Goal: Information Seeking & Learning: Learn about a topic

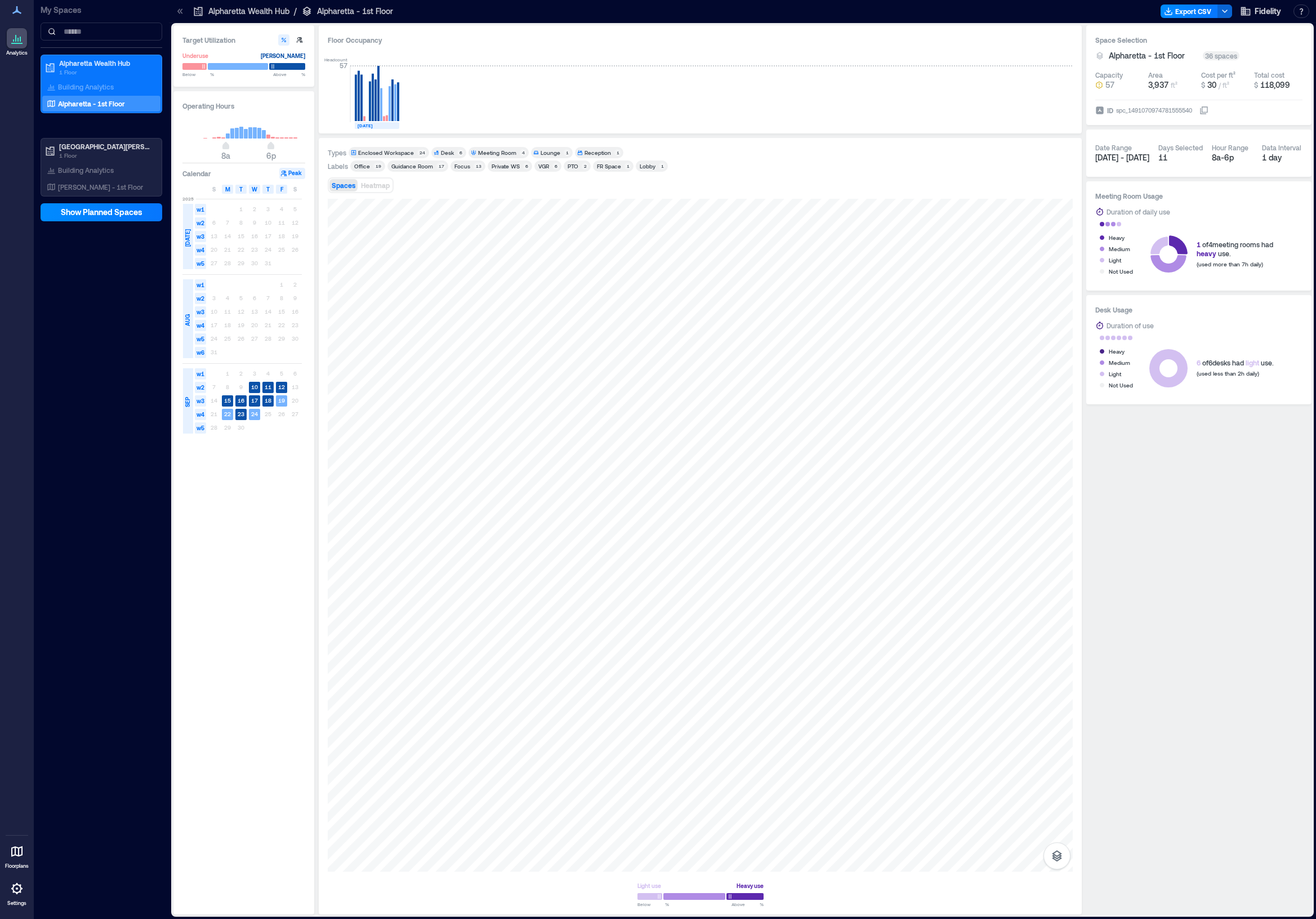
click at [80, 102] on p "Alpharetta - 1st Floor" at bounding box center [91, 103] width 67 height 9
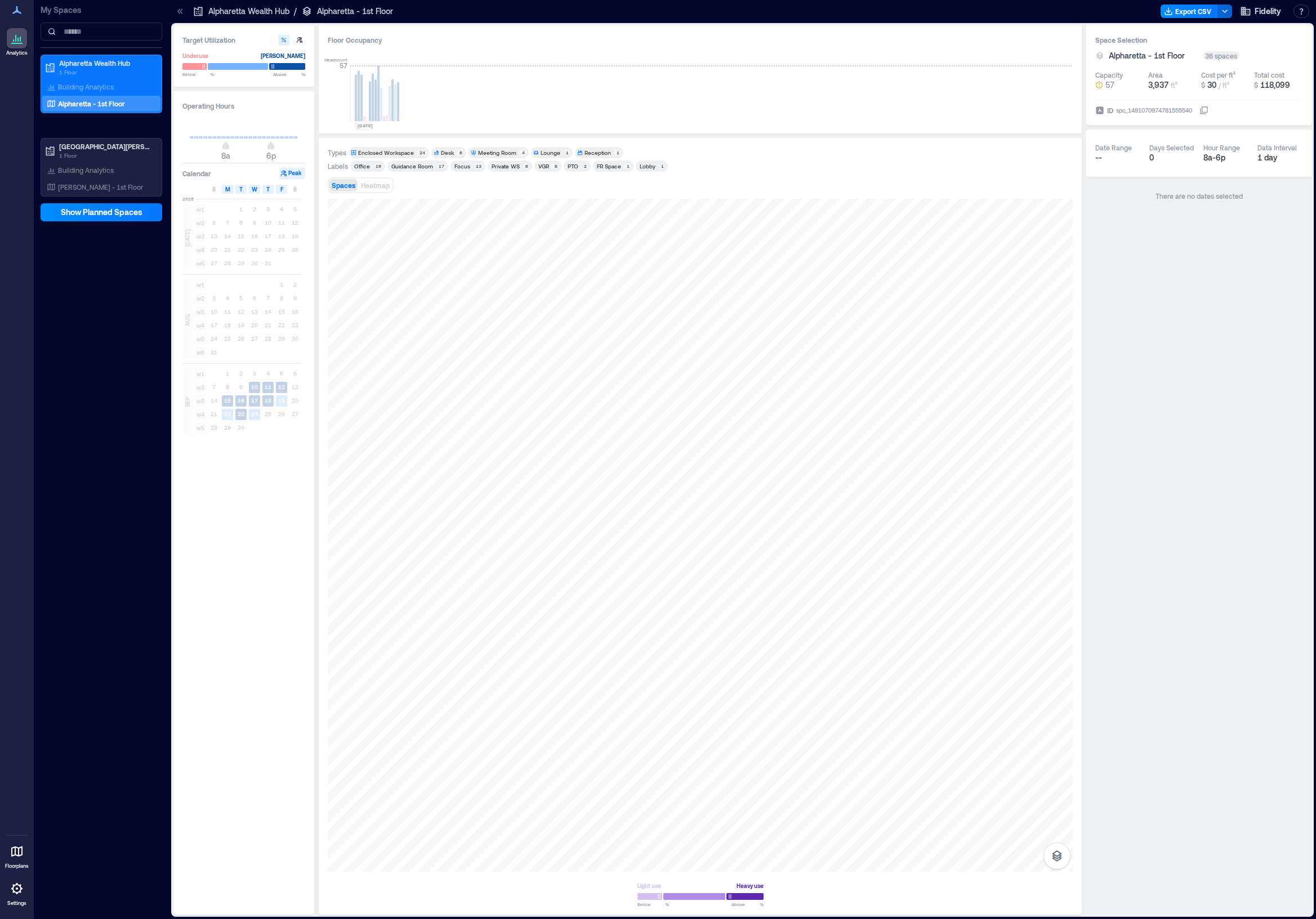
click at [406, 151] on div "Enclosed Workspace" at bounding box center [386, 152] width 56 height 8
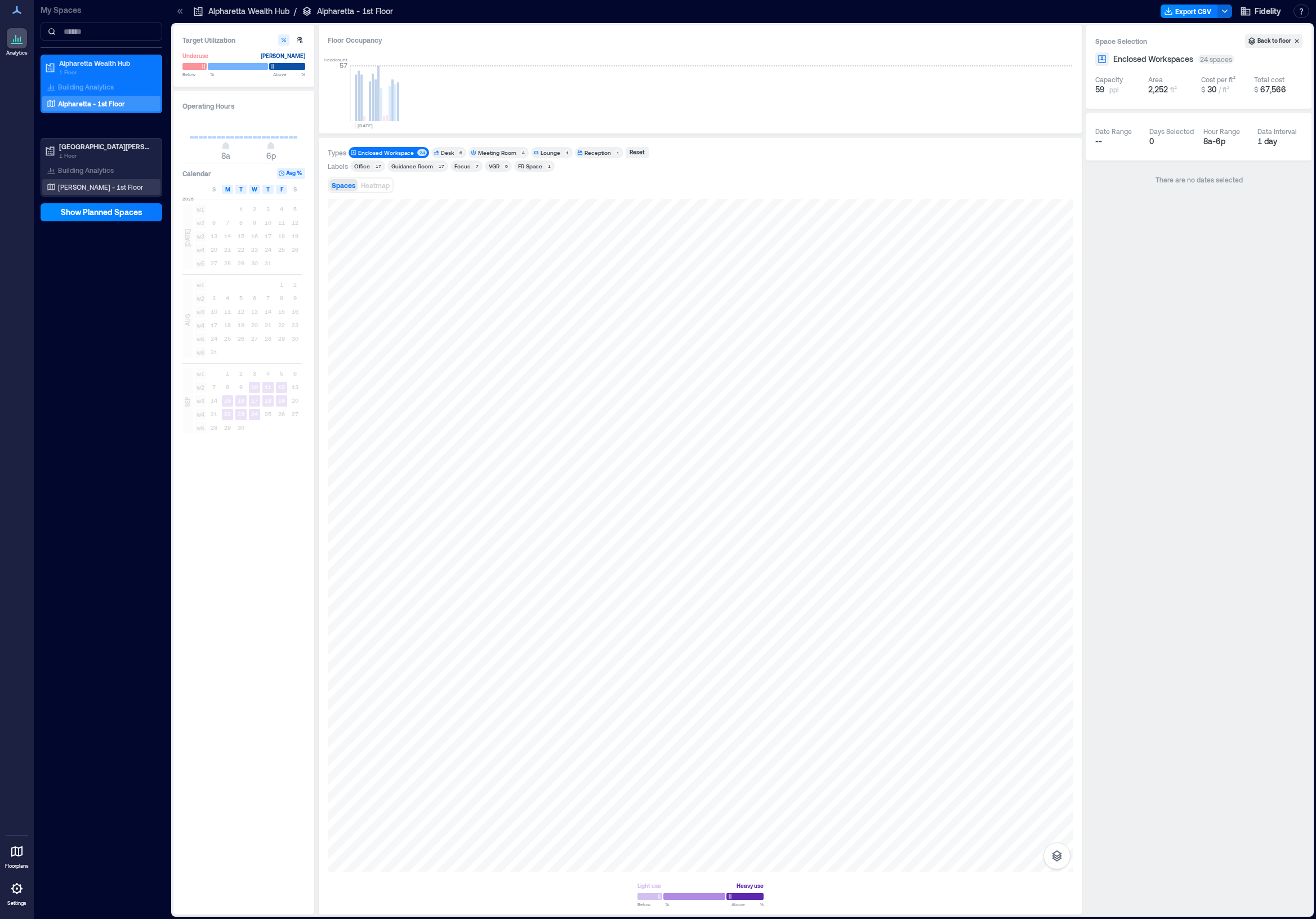
click at [98, 187] on p "[PERSON_NAME] - 1st Floor" at bounding box center [100, 187] width 85 height 9
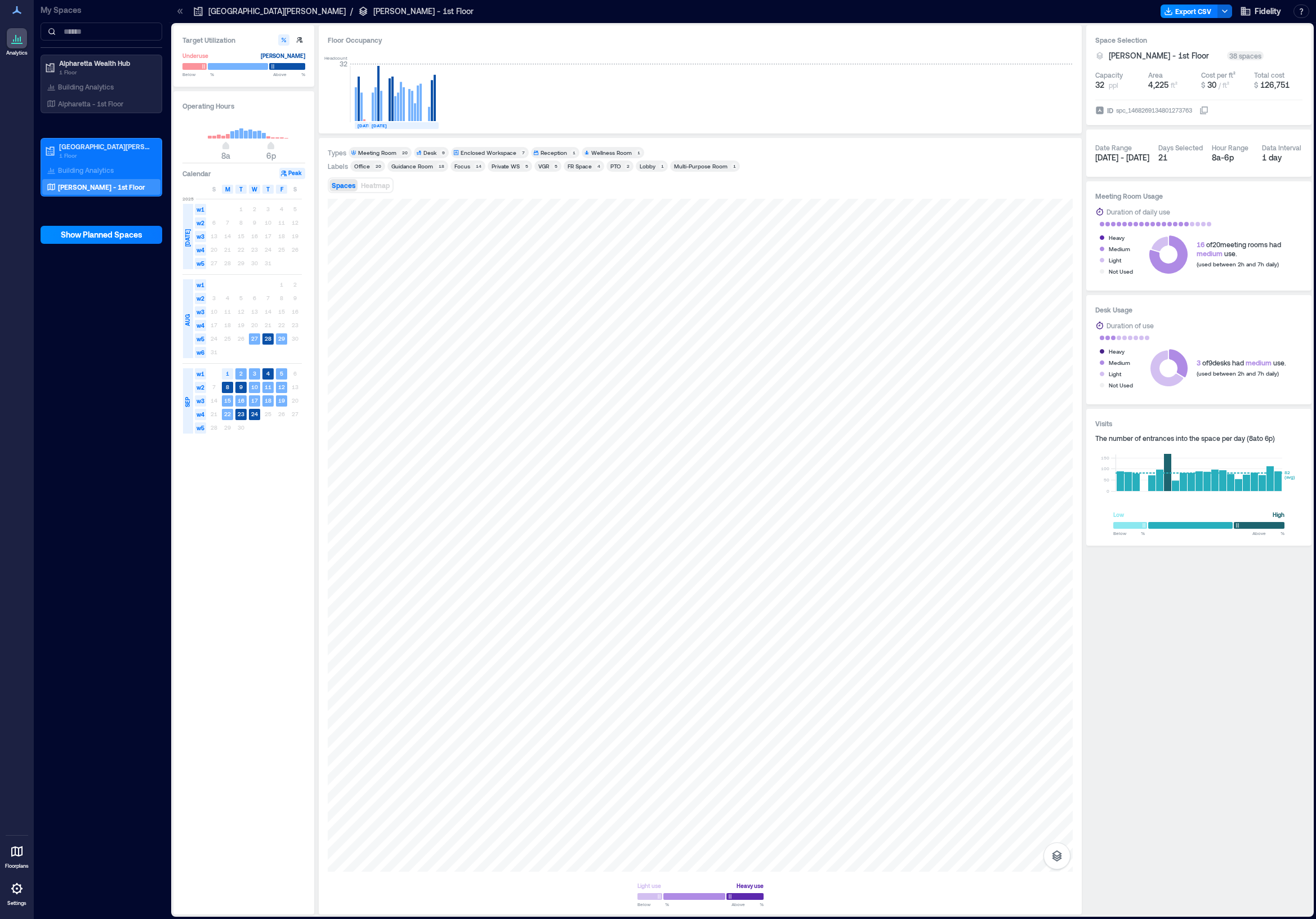
click at [488, 150] on div "Enclosed Workspace" at bounding box center [489, 152] width 56 height 8
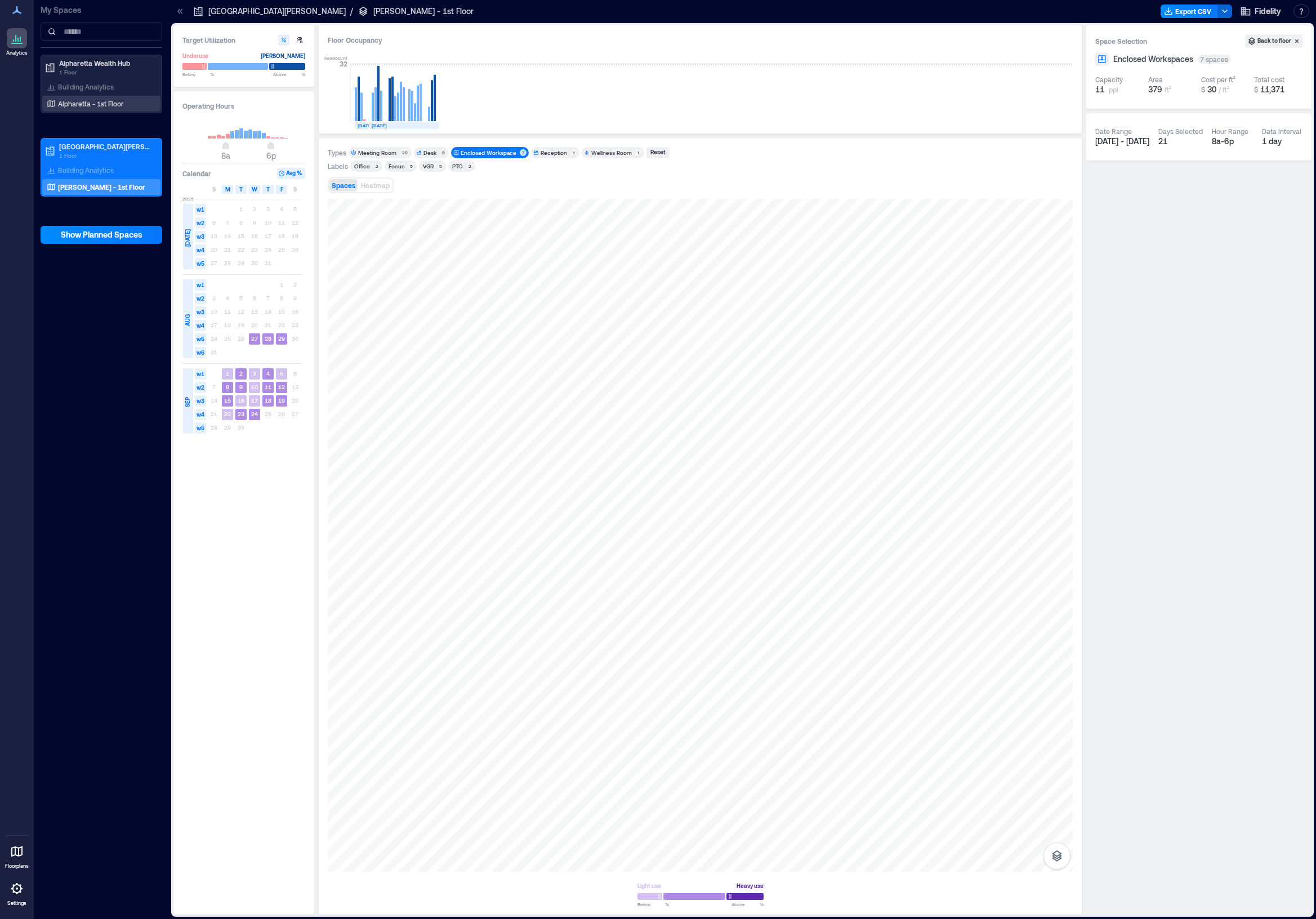
click at [108, 104] on p "Alpharetta - 1st Floor" at bounding box center [90, 103] width 65 height 9
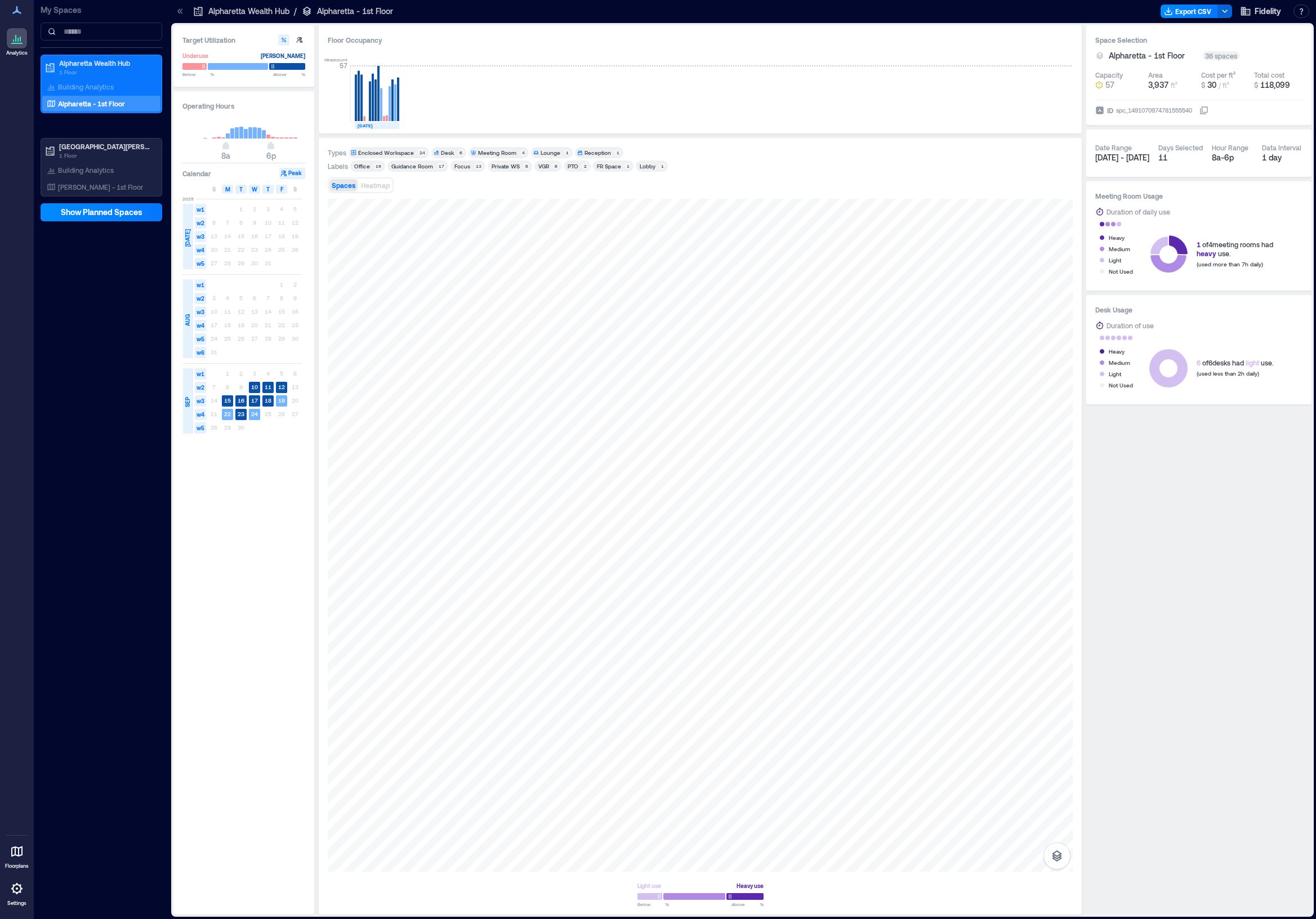
click at [378, 153] on div "Enclosed Workspace" at bounding box center [386, 152] width 56 height 8
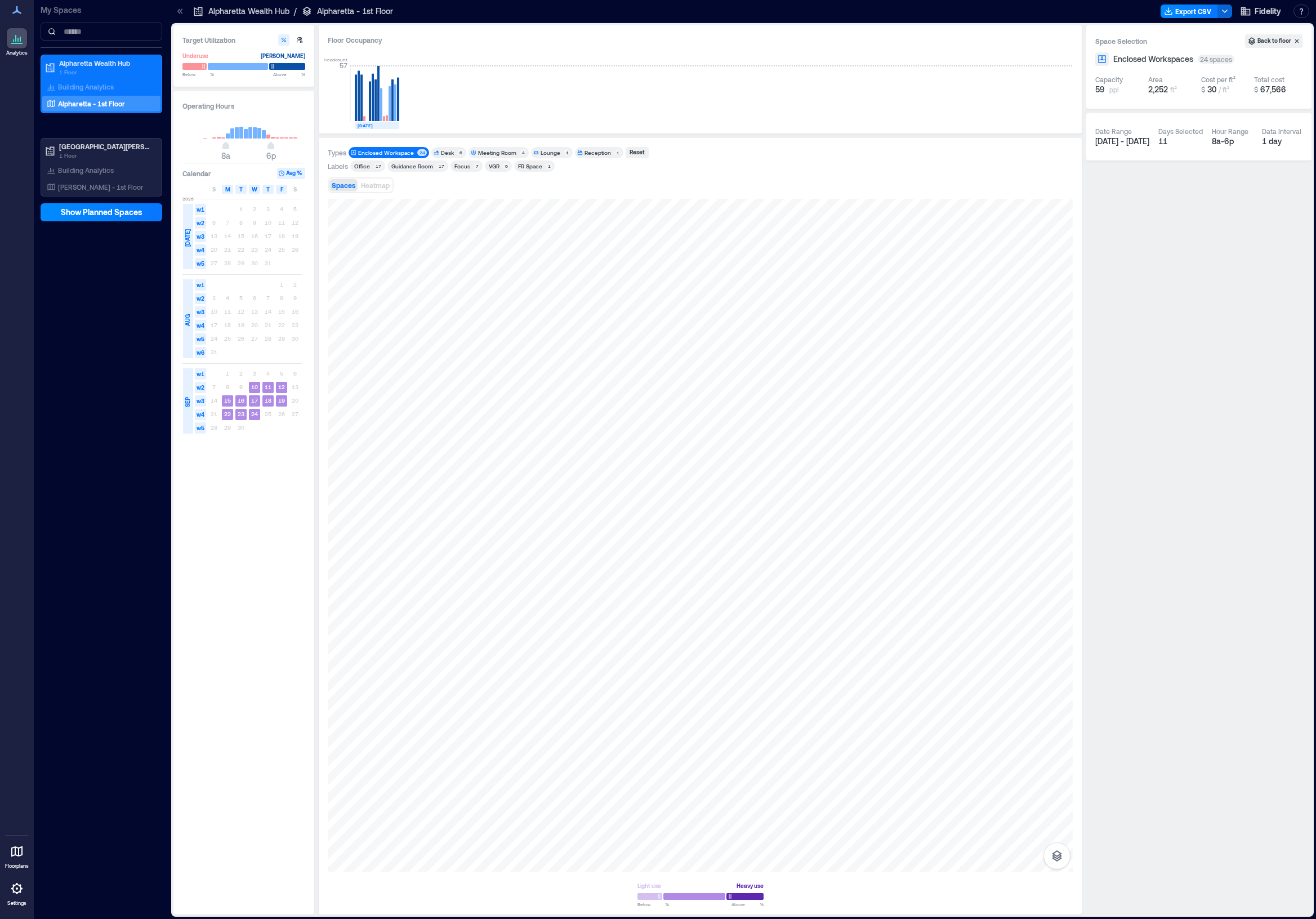
click at [445, 152] on div "Desk" at bounding box center [447, 152] width 13 height 8
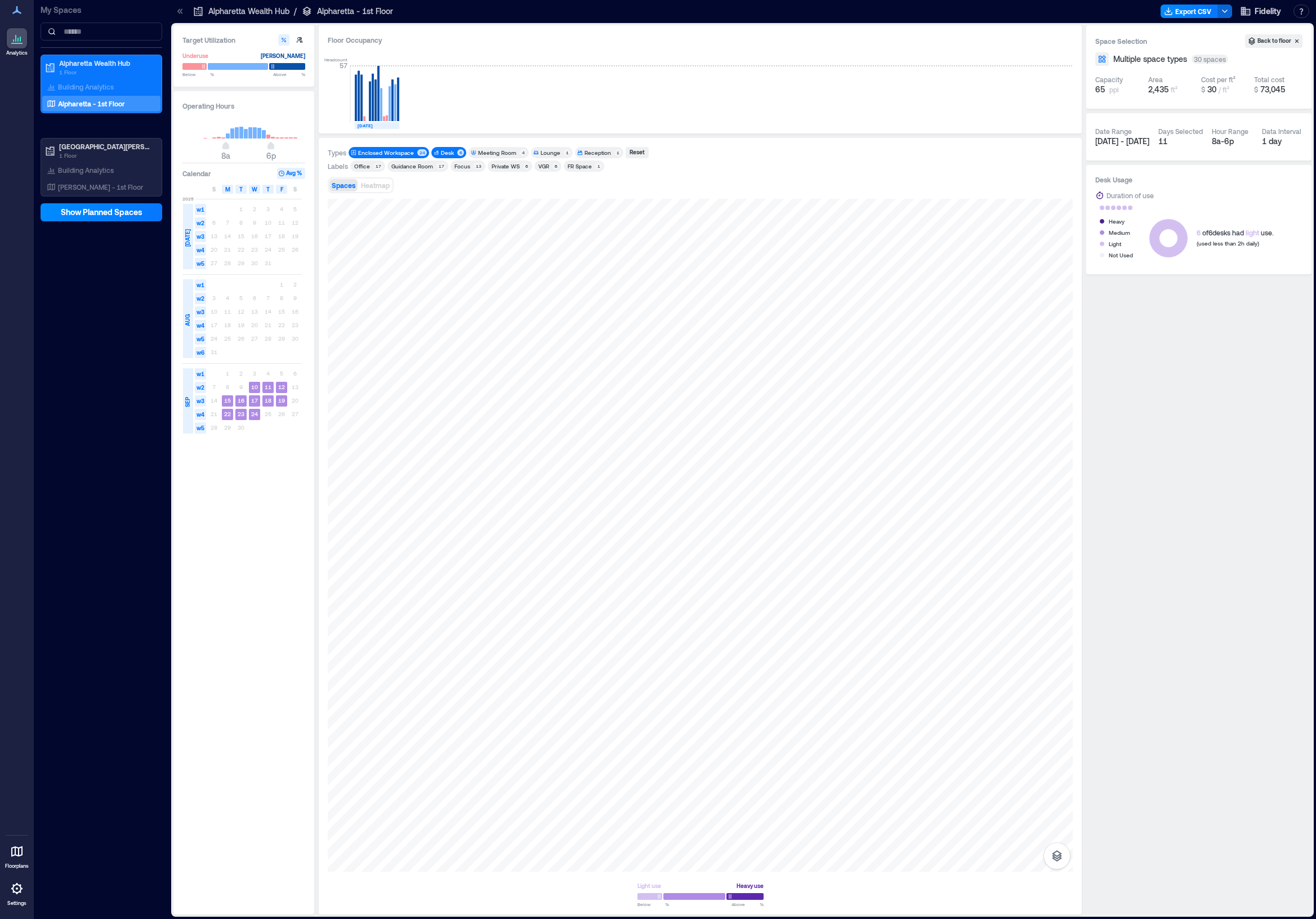
click at [398, 149] on div "Enclosed Workspace" at bounding box center [386, 152] width 56 height 8
click at [442, 150] on div "Desk" at bounding box center [447, 152] width 13 height 8
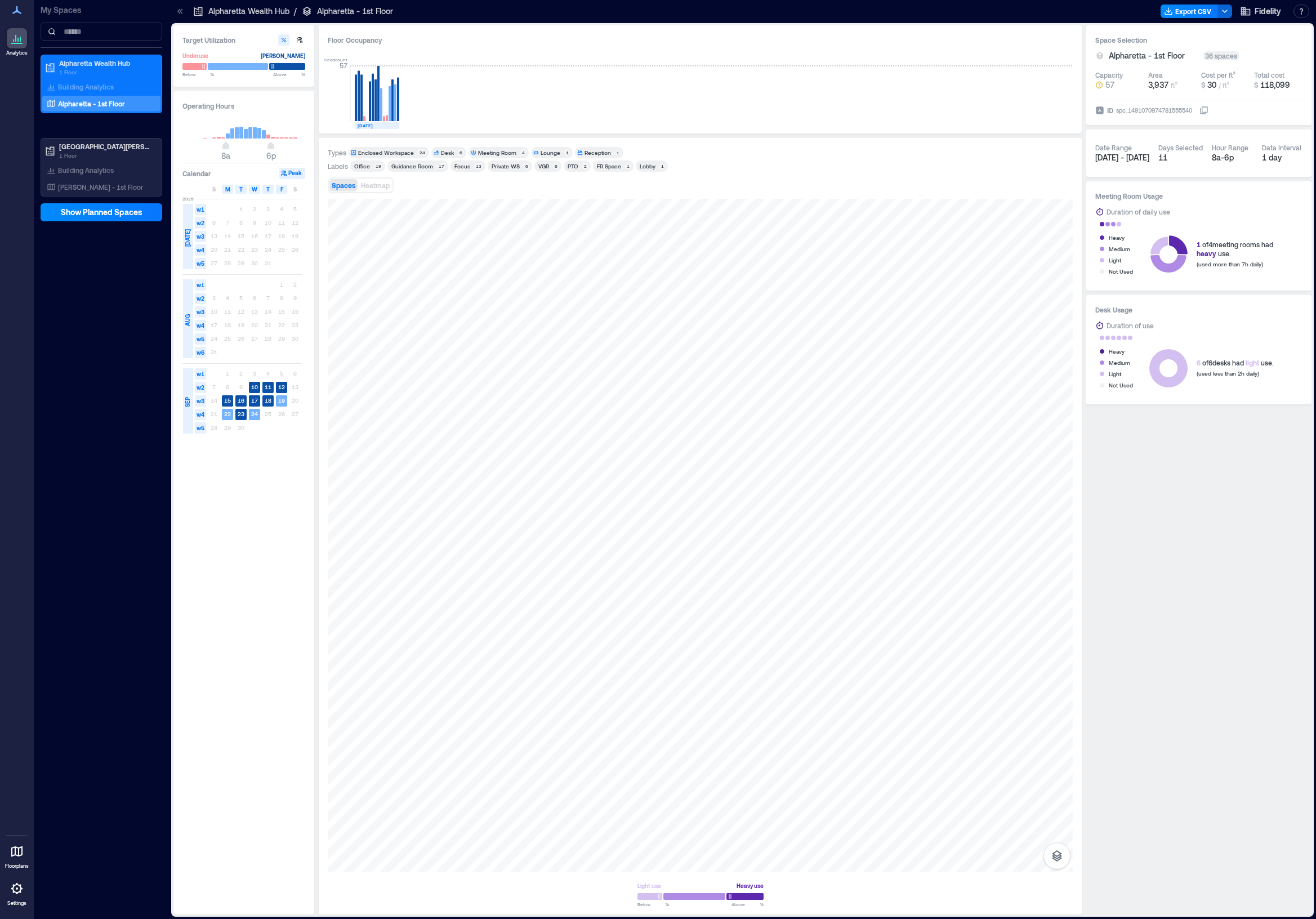
click at [407, 150] on div "Enclosed Workspace" at bounding box center [386, 152] width 56 height 8
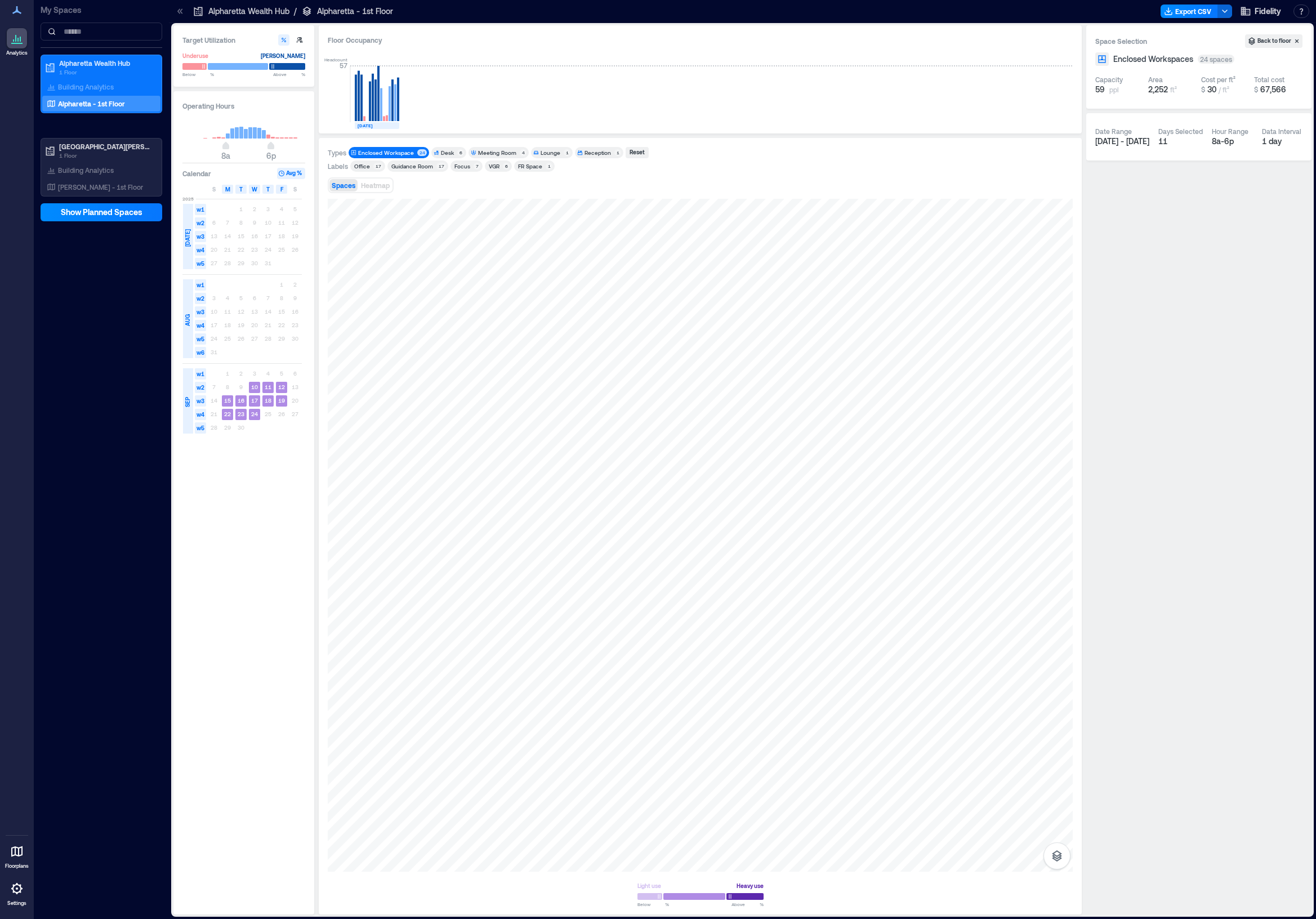
click at [390, 149] on div "Enclosed Workspace" at bounding box center [386, 152] width 56 height 8
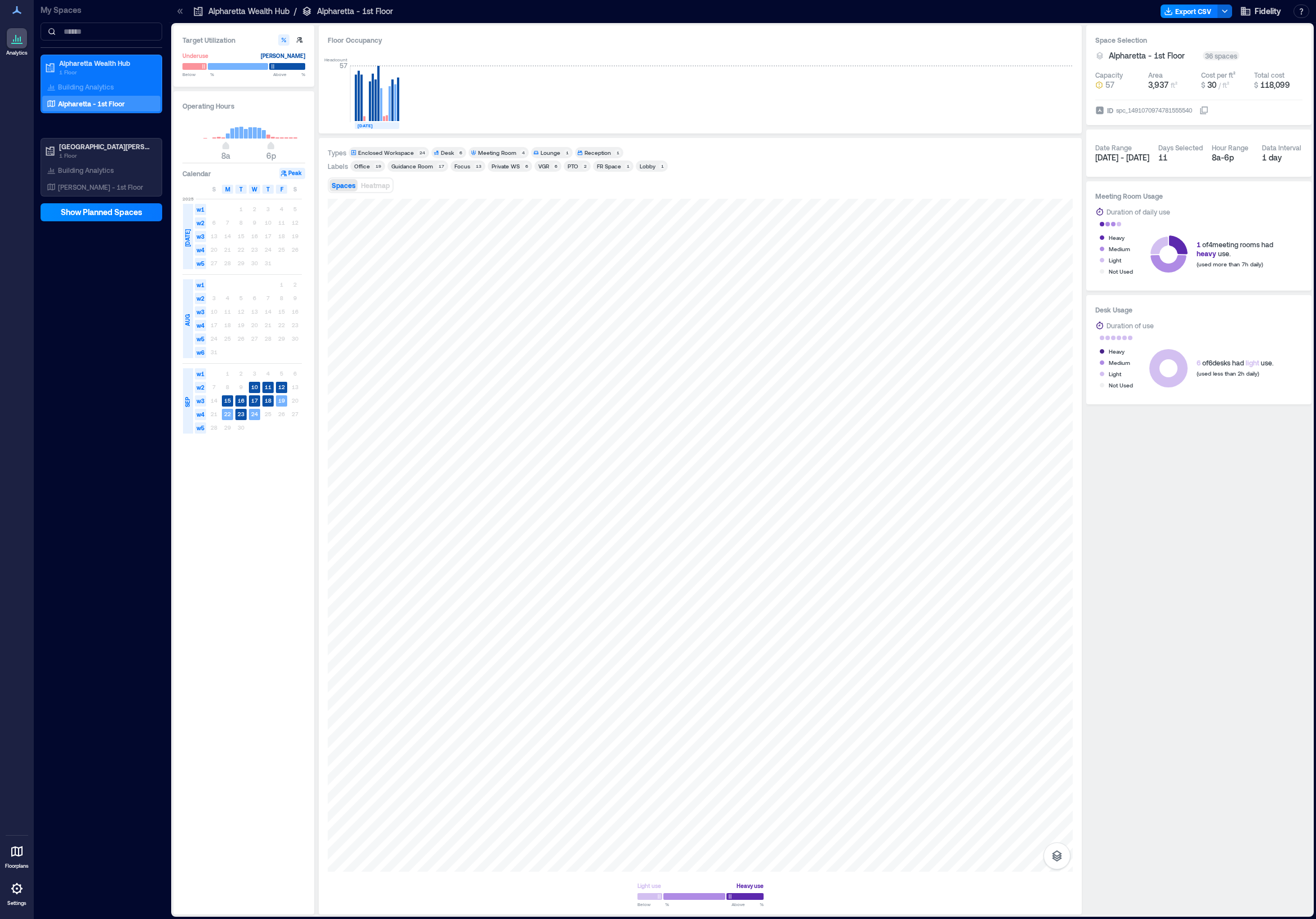
click at [441, 153] on div "Desk" at bounding box center [447, 152] width 13 height 8
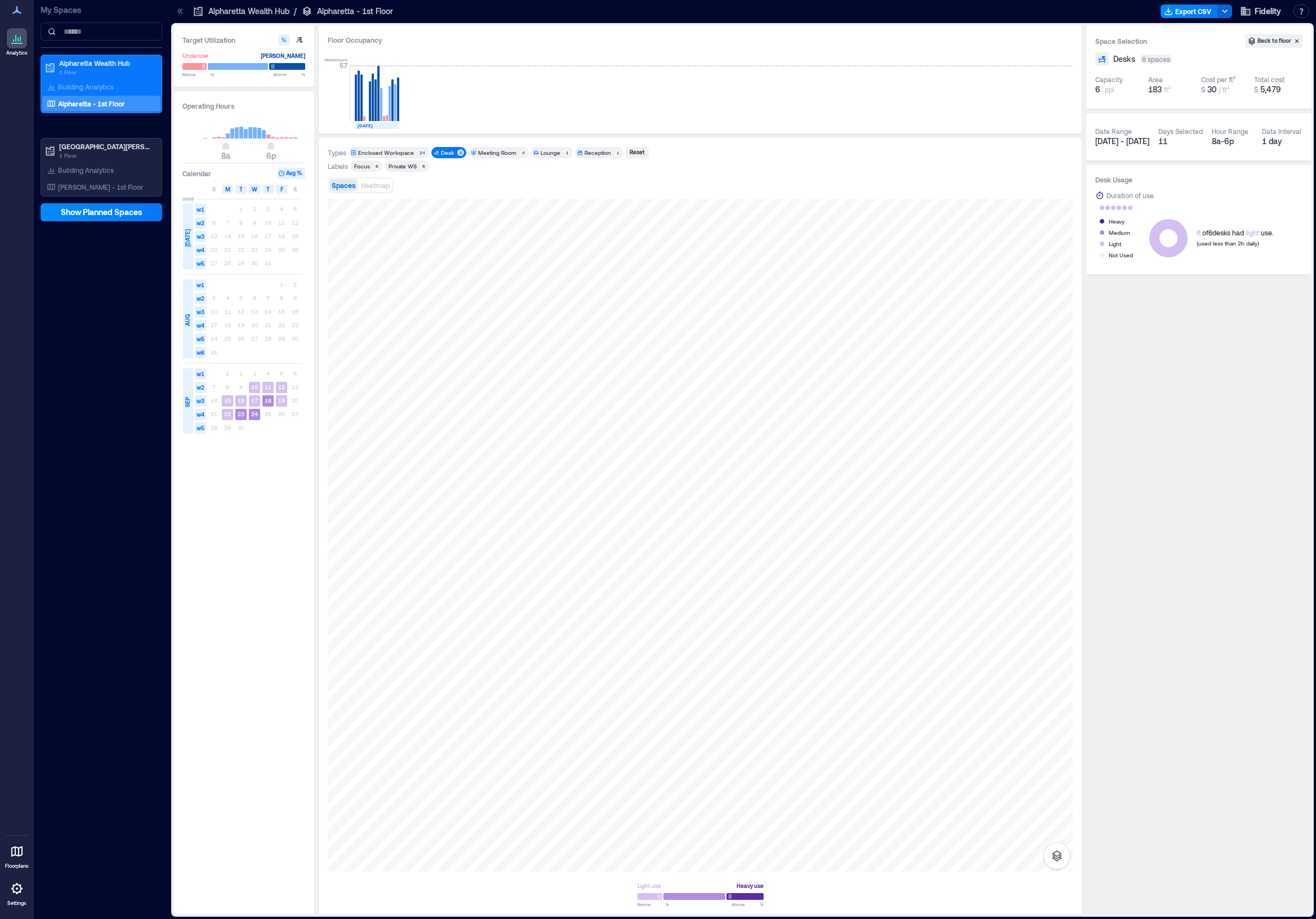
click at [441, 153] on div "Desk" at bounding box center [447, 152] width 13 height 8
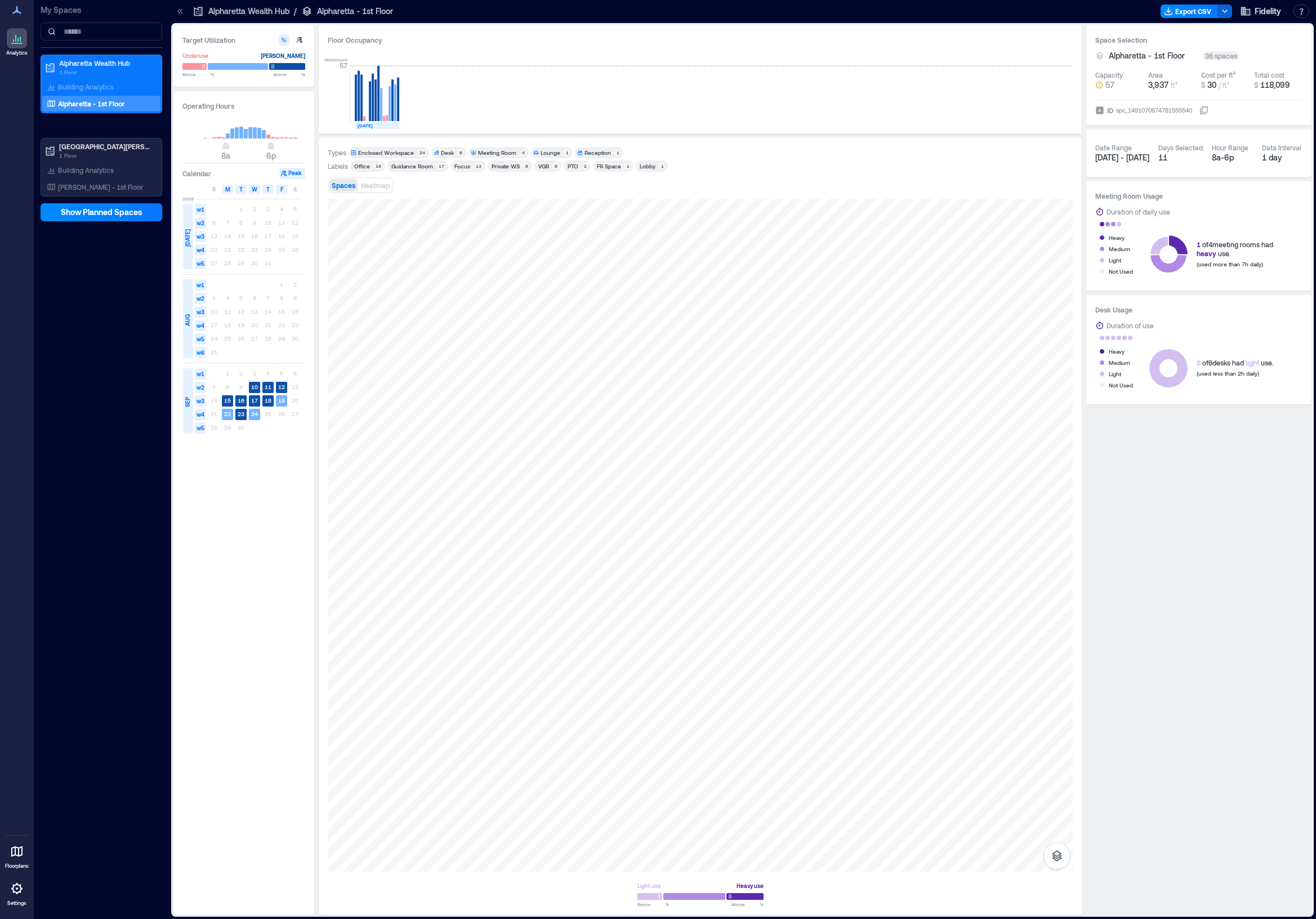
click at [480, 154] on div "Meeting Room" at bounding box center [498, 152] width 39 height 8
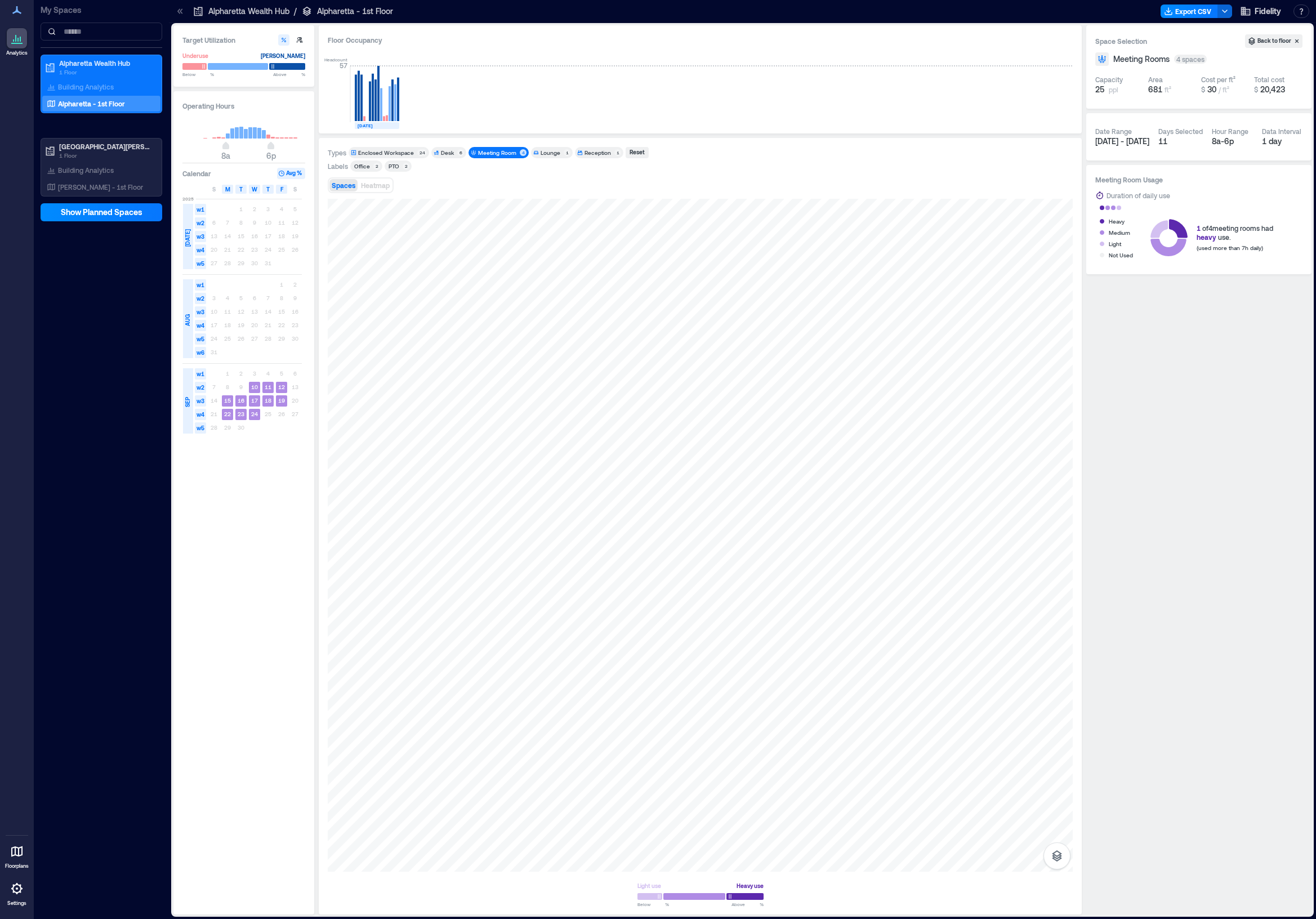
click at [480, 154] on div "Meeting Room" at bounding box center [498, 152] width 39 height 8
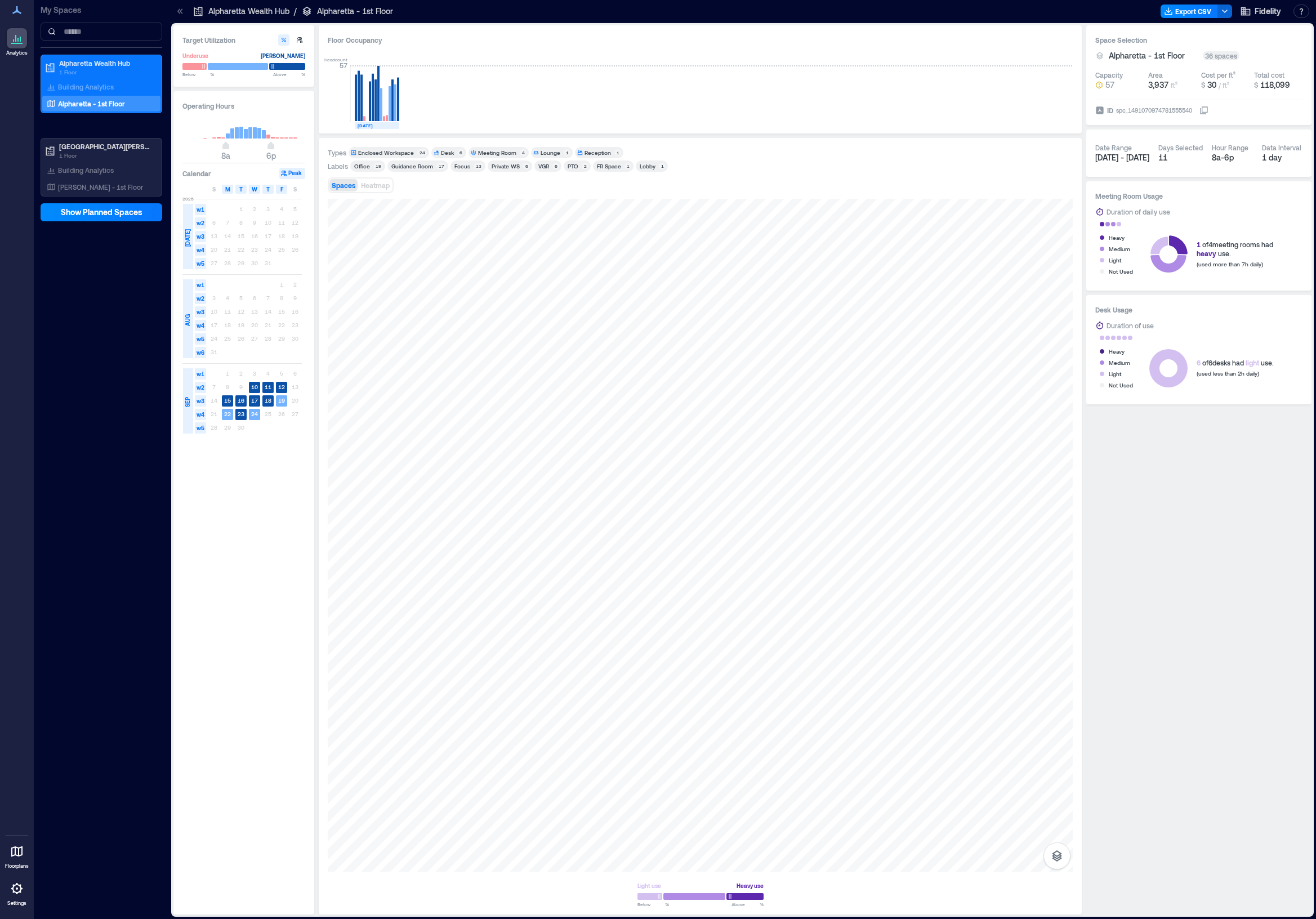
click at [399, 153] on div "Enclosed Workspace" at bounding box center [386, 152] width 56 height 8
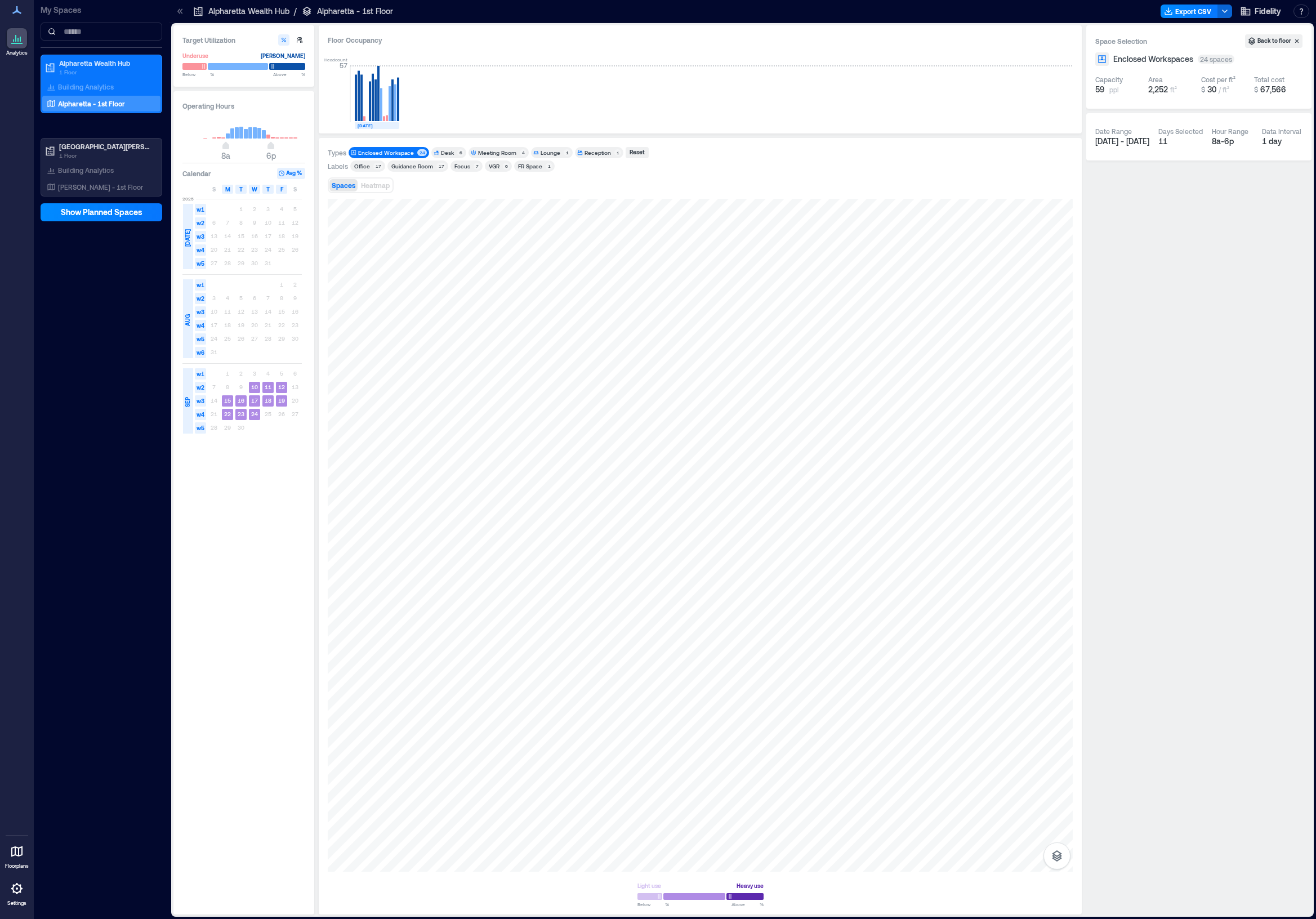
click at [399, 153] on div "Enclosed Workspace" at bounding box center [386, 152] width 56 height 8
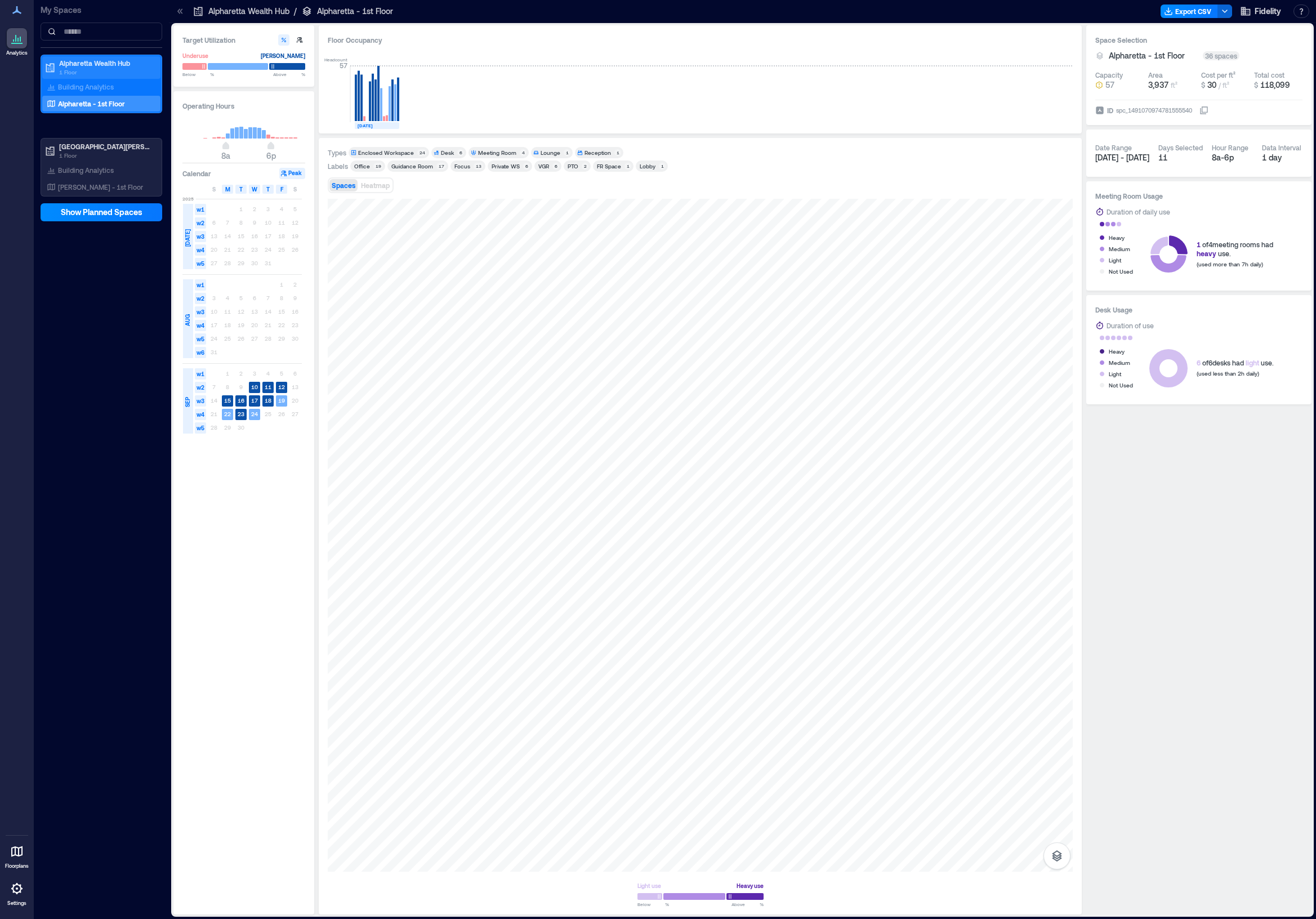
click at [72, 78] on div "Alpharetta Wealth Hub 1 Floor" at bounding box center [101, 68] width 118 height 22
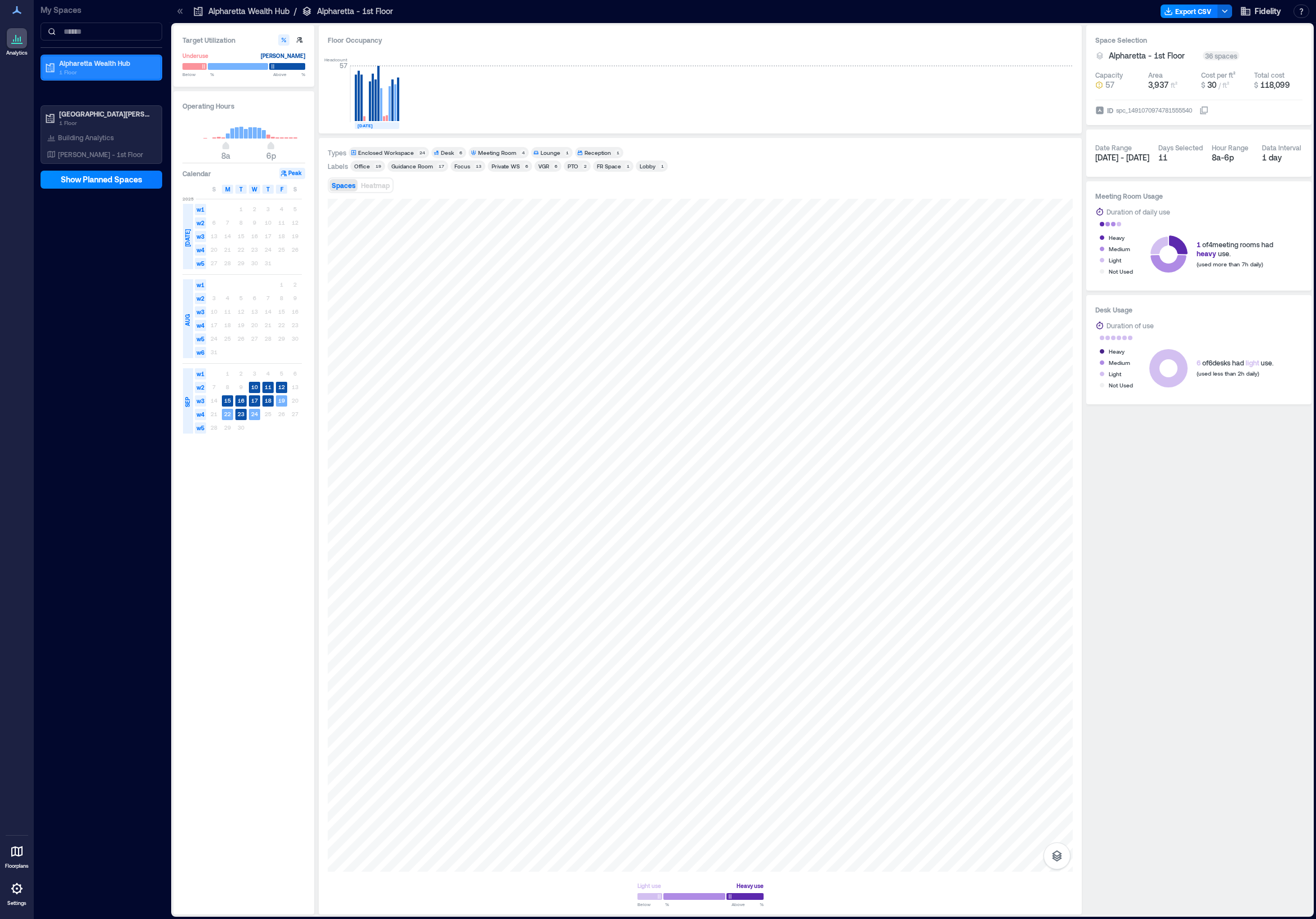
click at [74, 75] on p "1 Floor" at bounding box center [106, 72] width 95 height 9
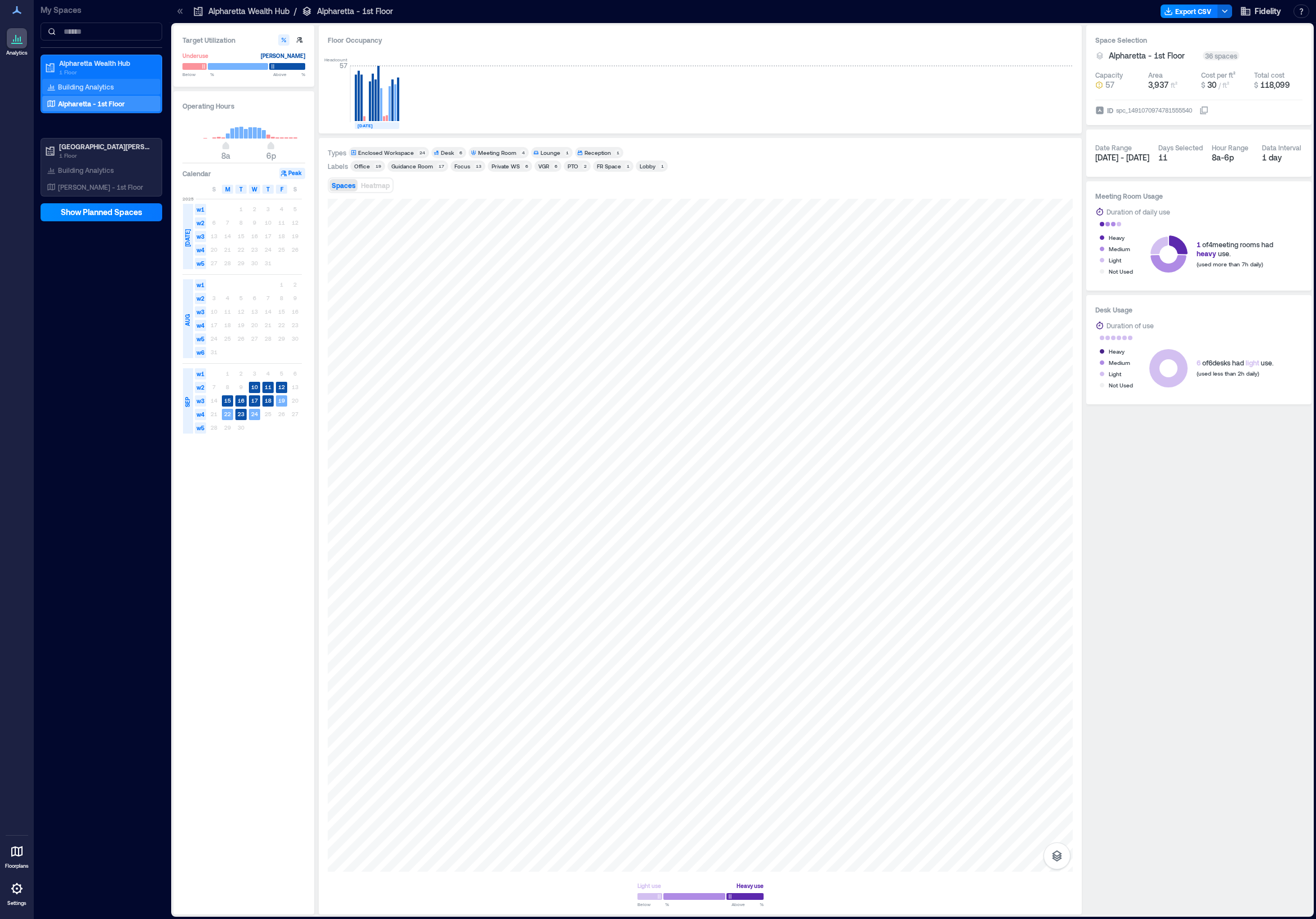
click at [75, 86] on p "Building Analytics" at bounding box center [86, 86] width 56 height 9
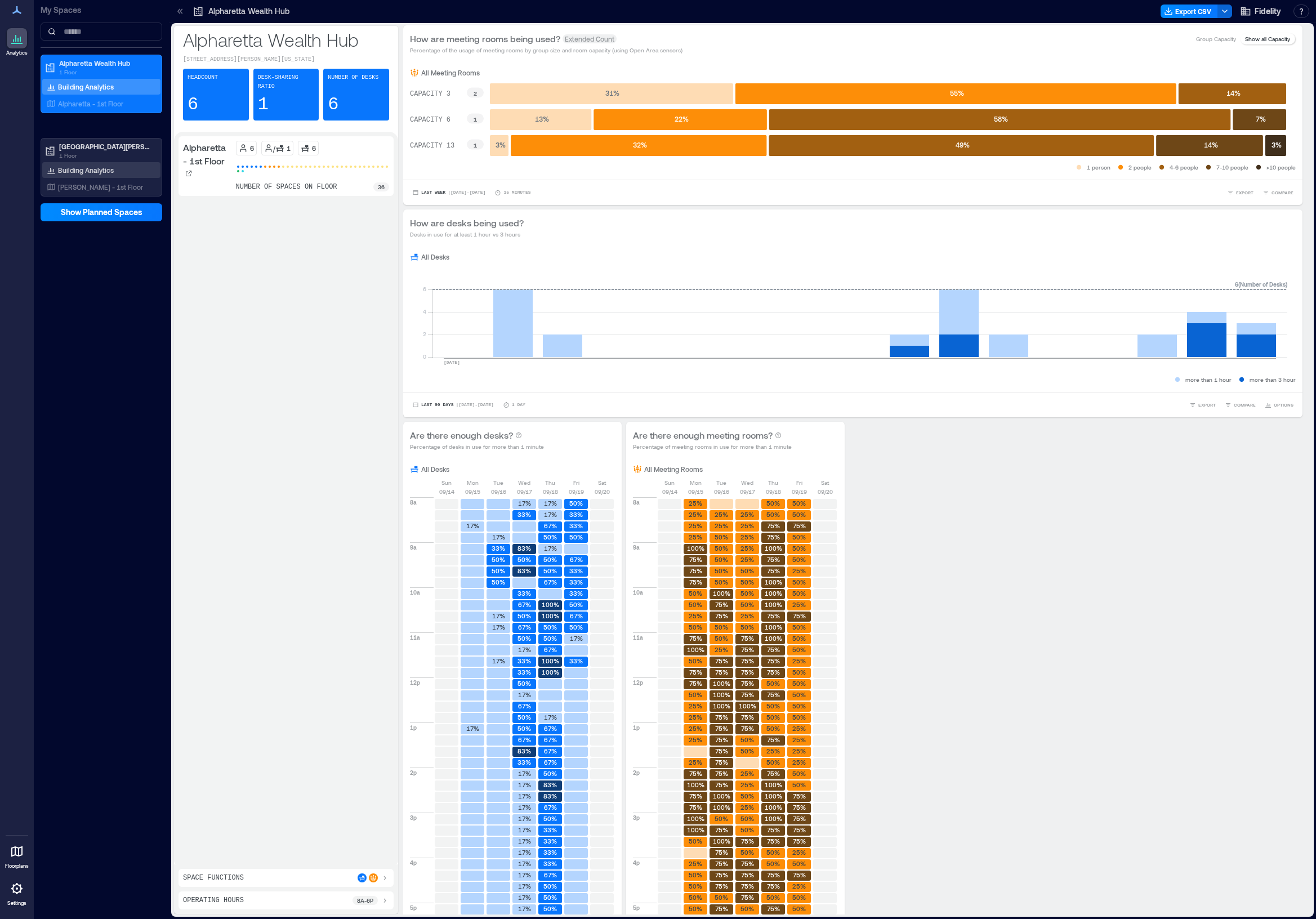
click at [108, 175] on div "Building Analytics" at bounding box center [80, 170] width 72 height 11
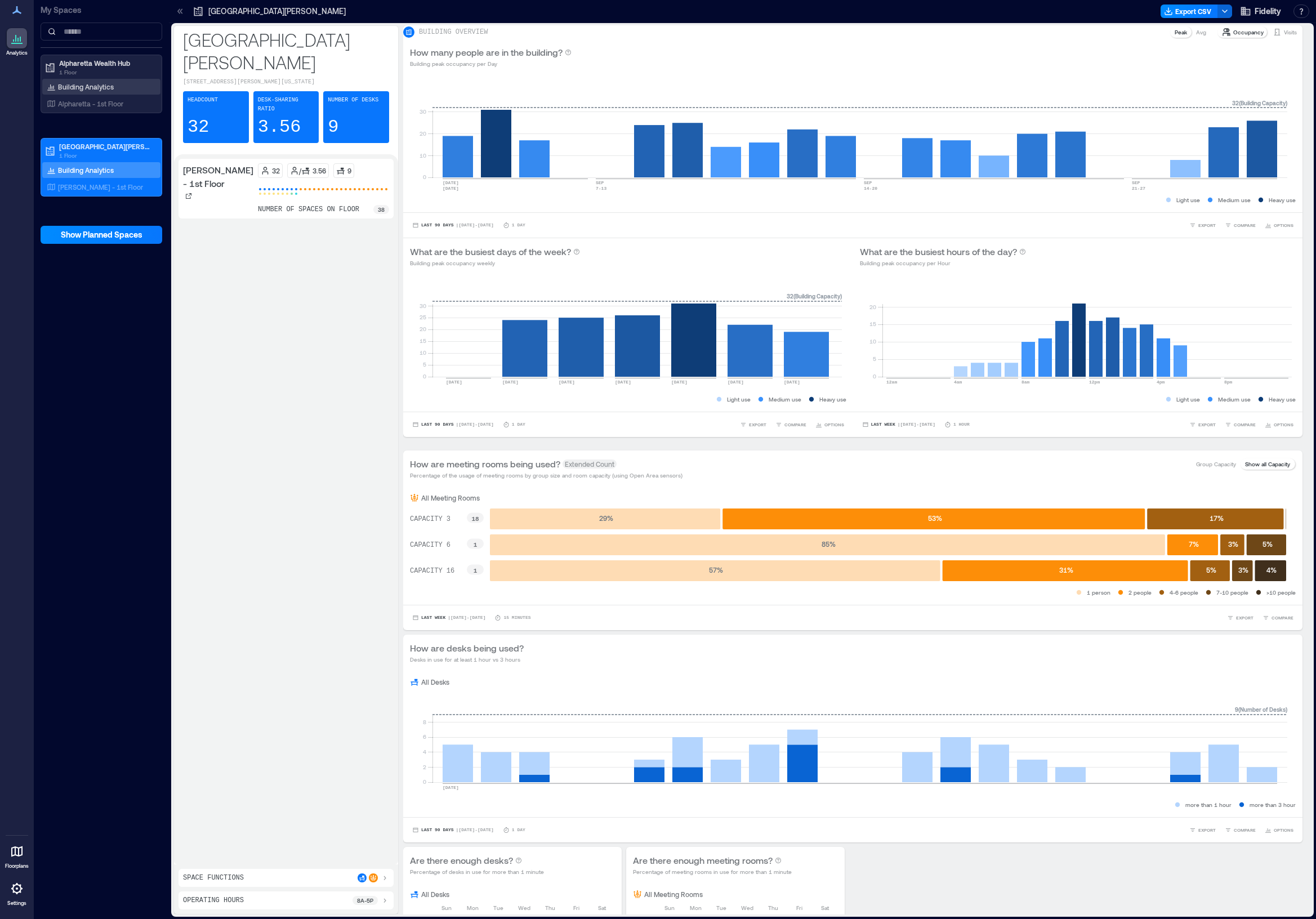
click at [86, 88] on p "Building Analytics" at bounding box center [86, 86] width 56 height 9
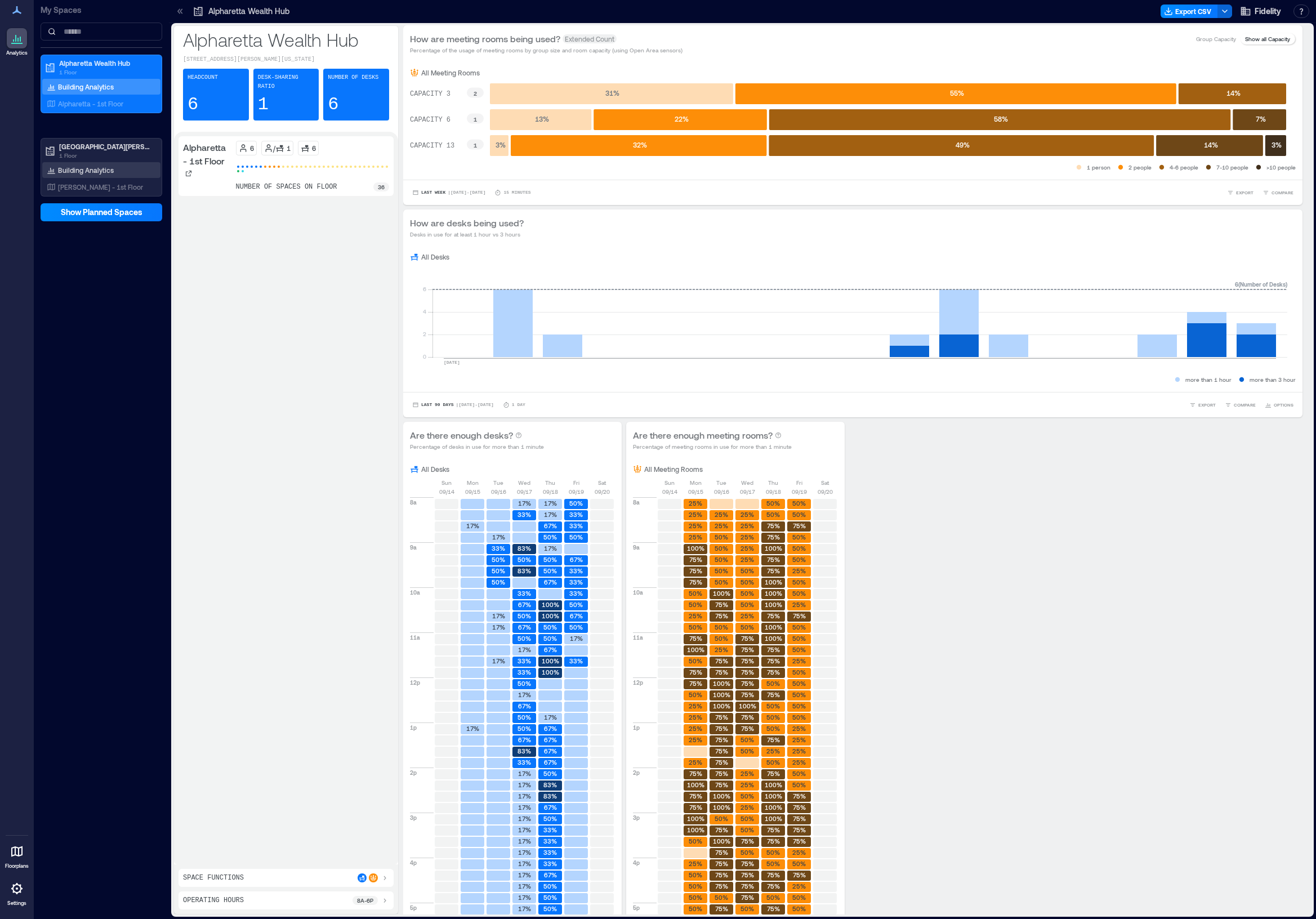
click at [90, 167] on p "Building Analytics" at bounding box center [86, 170] width 56 height 9
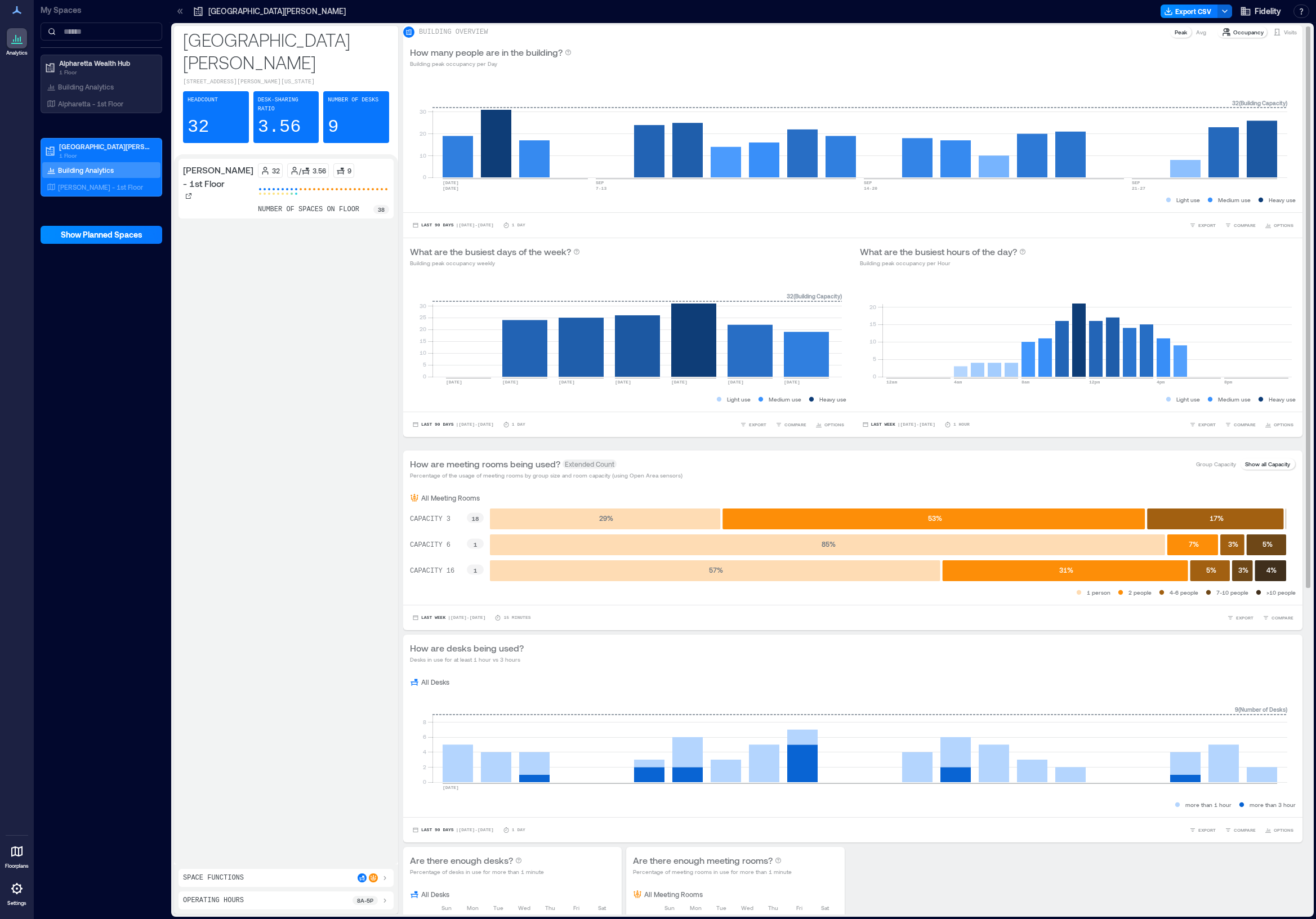
scroll to position [57, 0]
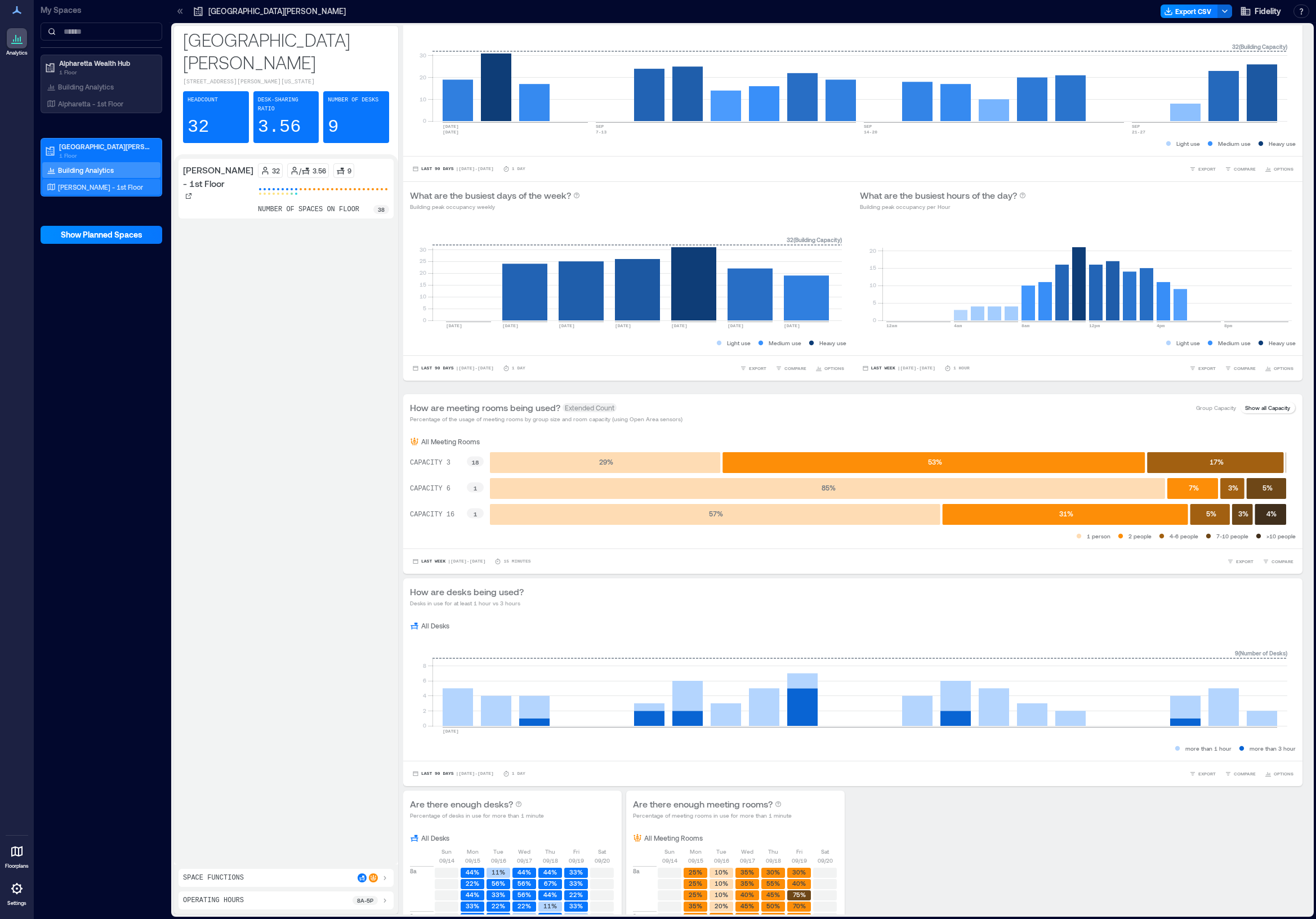
click at [105, 187] on p "[PERSON_NAME] - 1st Floor" at bounding box center [100, 187] width 85 height 9
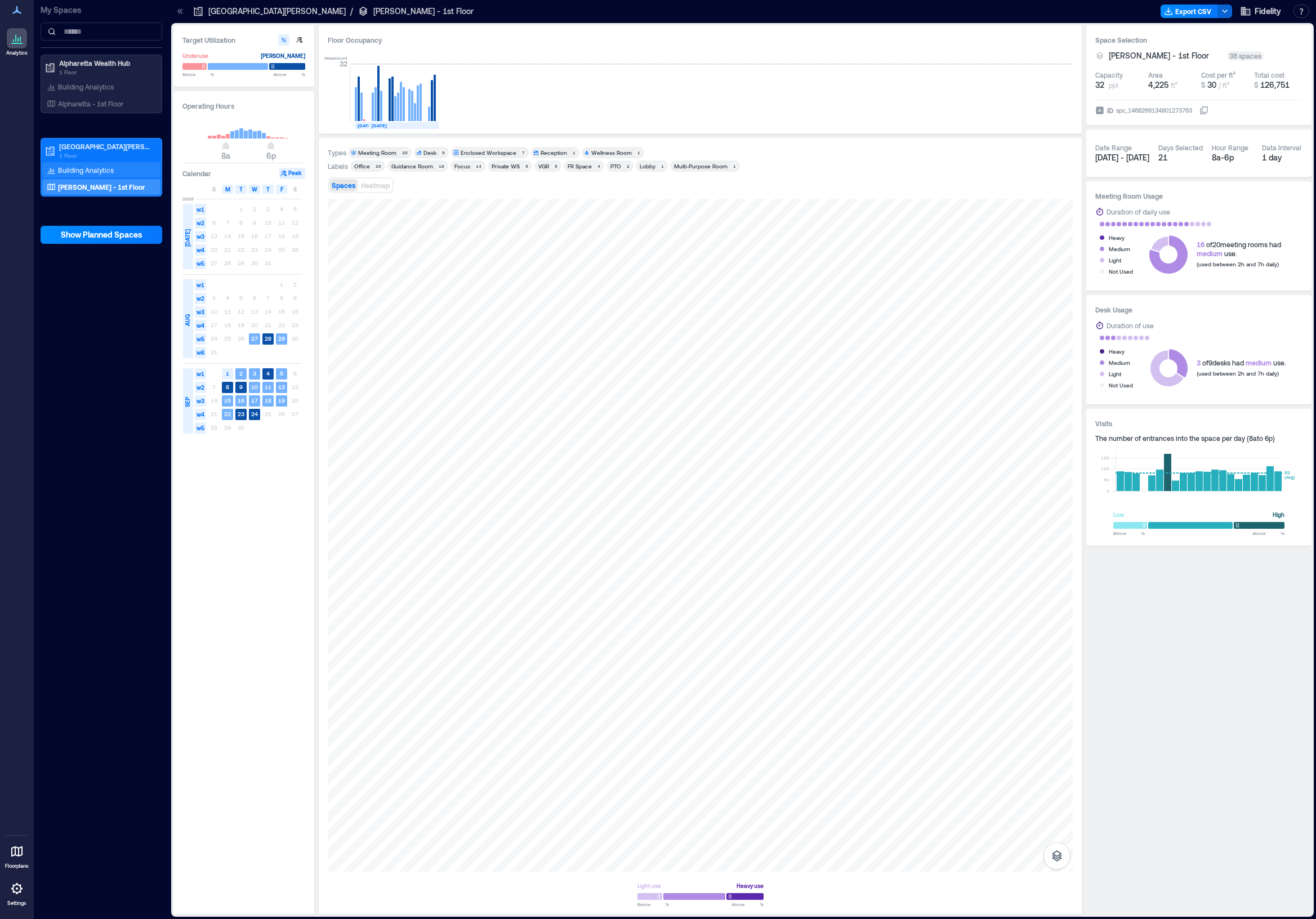
click at [96, 173] on p "Building Analytics" at bounding box center [86, 170] width 56 height 9
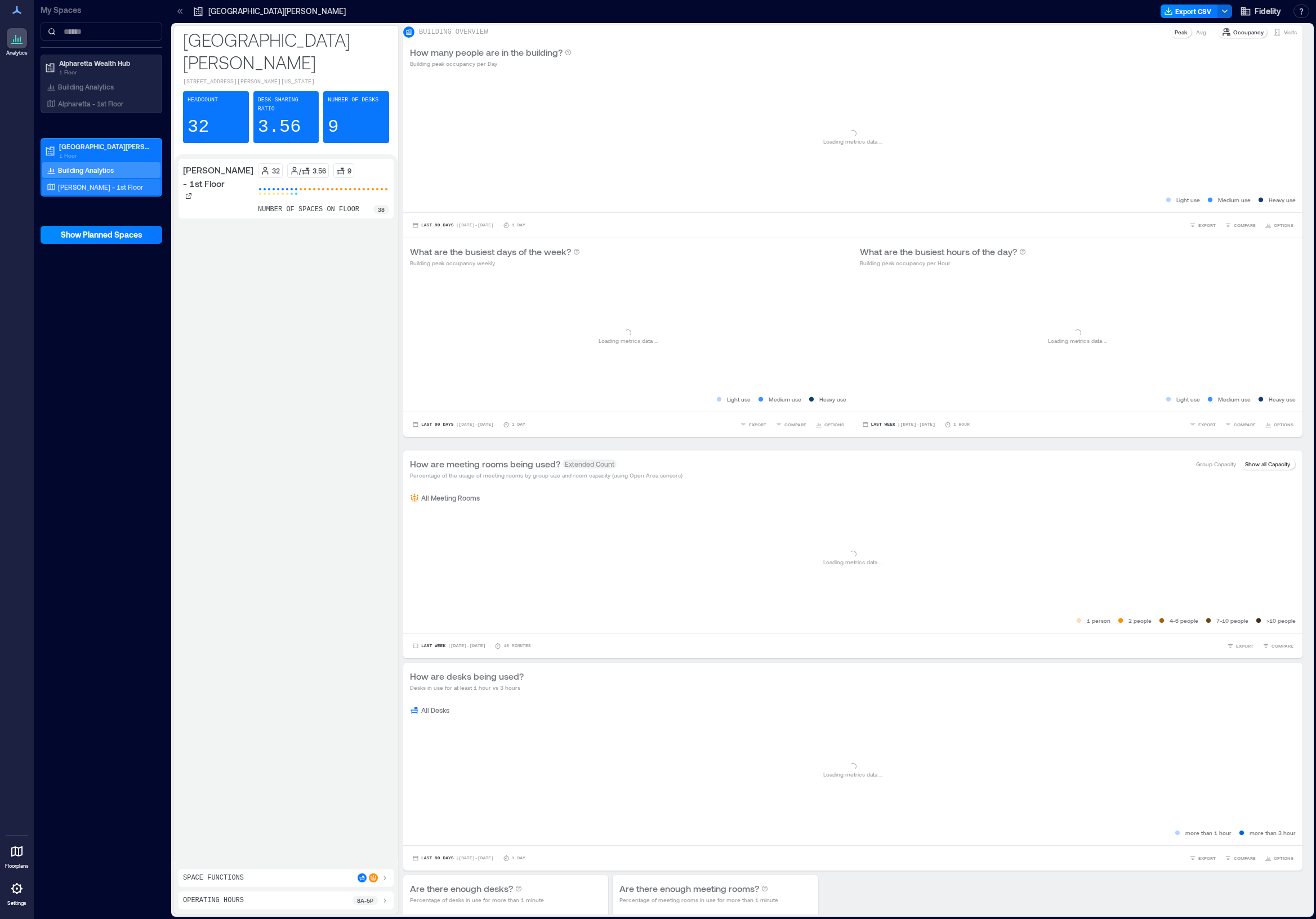
click at [96, 184] on p "[PERSON_NAME] - 1st Floor" at bounding box center [100, 187] width 85 height 9
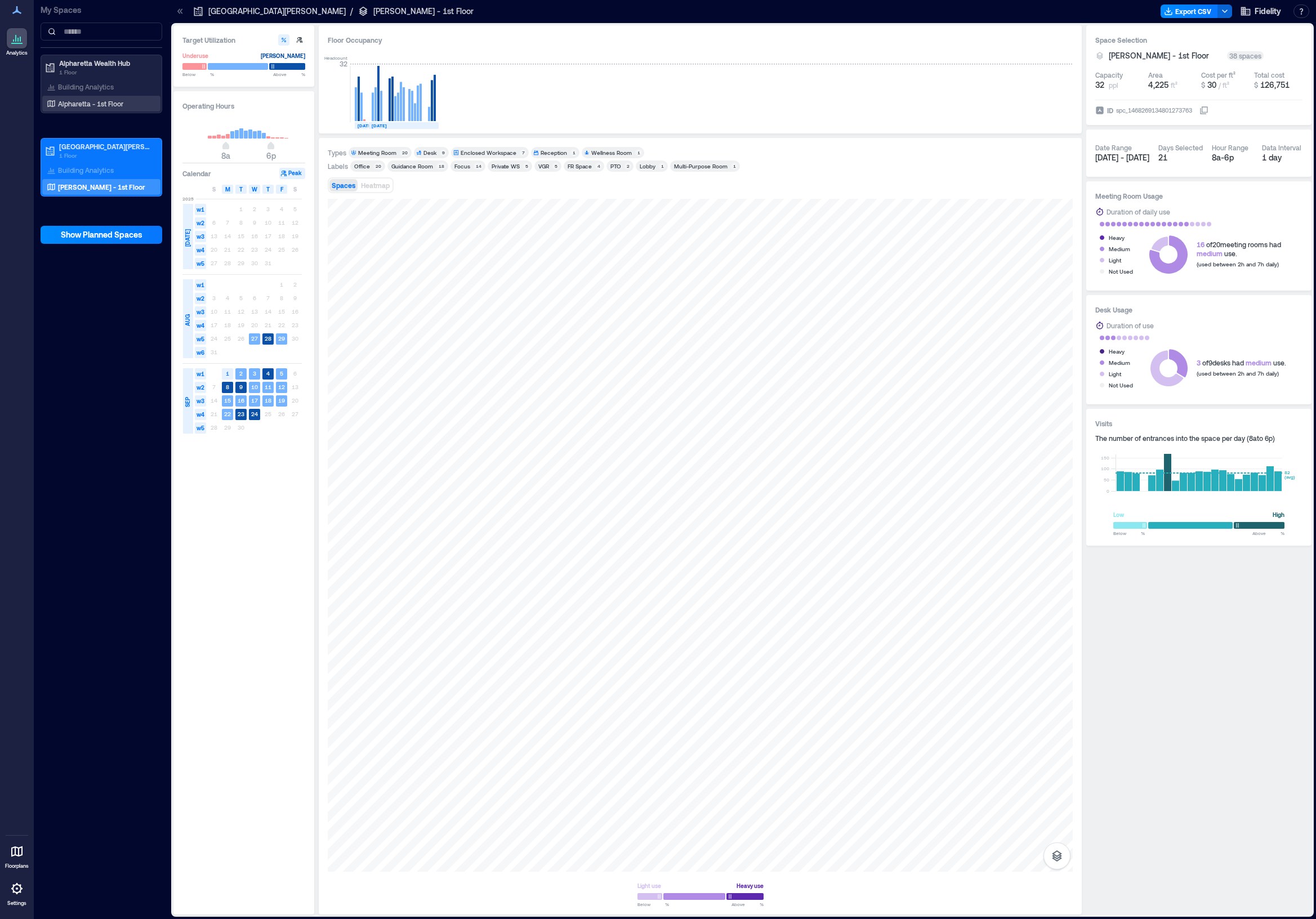
click at [98, 99] on p "Alpharetta - 1st Floor" at bounding box center [90, 103] width 65 height 9
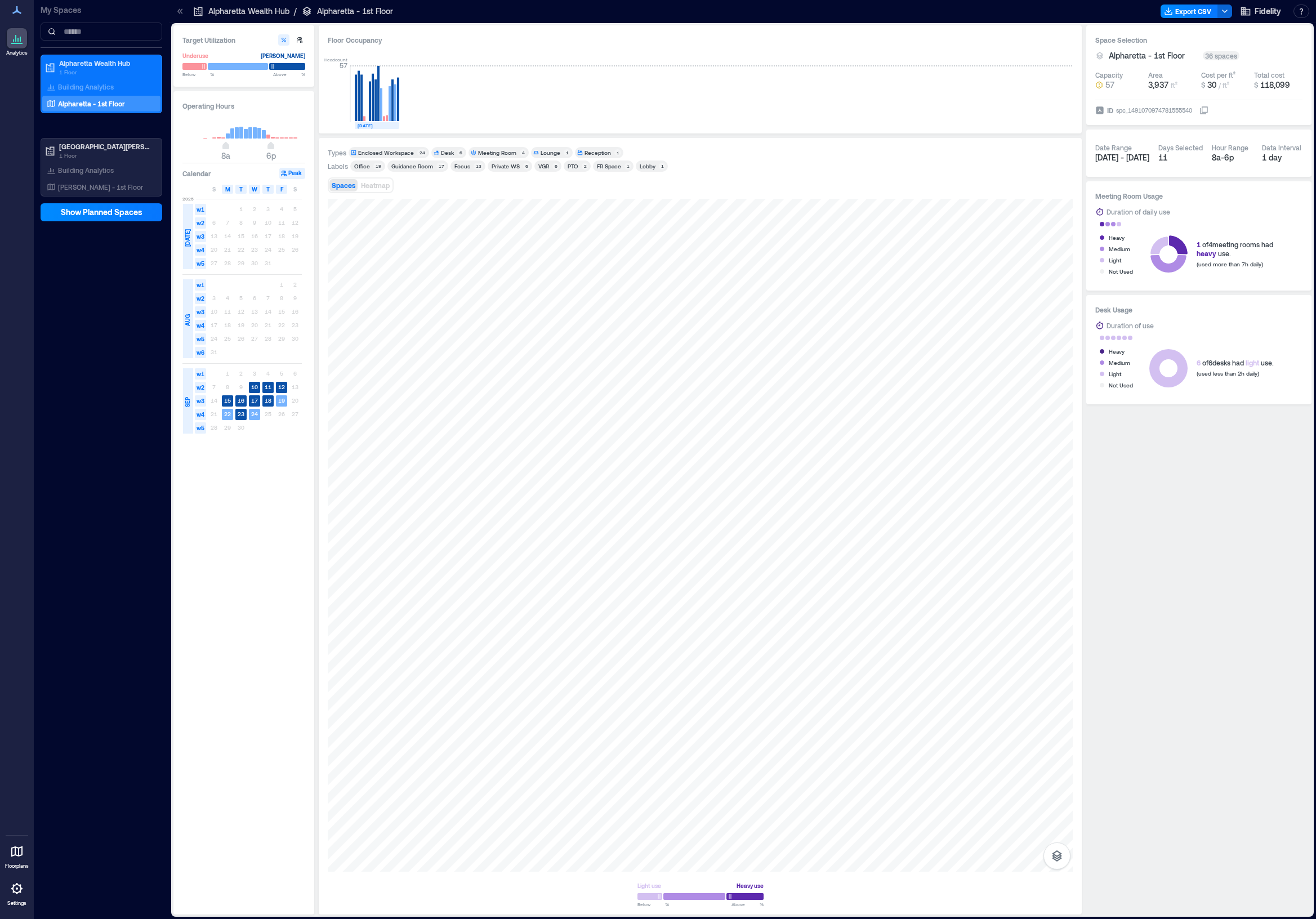
click at [410, 152] on div "Enclosed Workspace" at bounding box center [386, 152] width 56 height 8
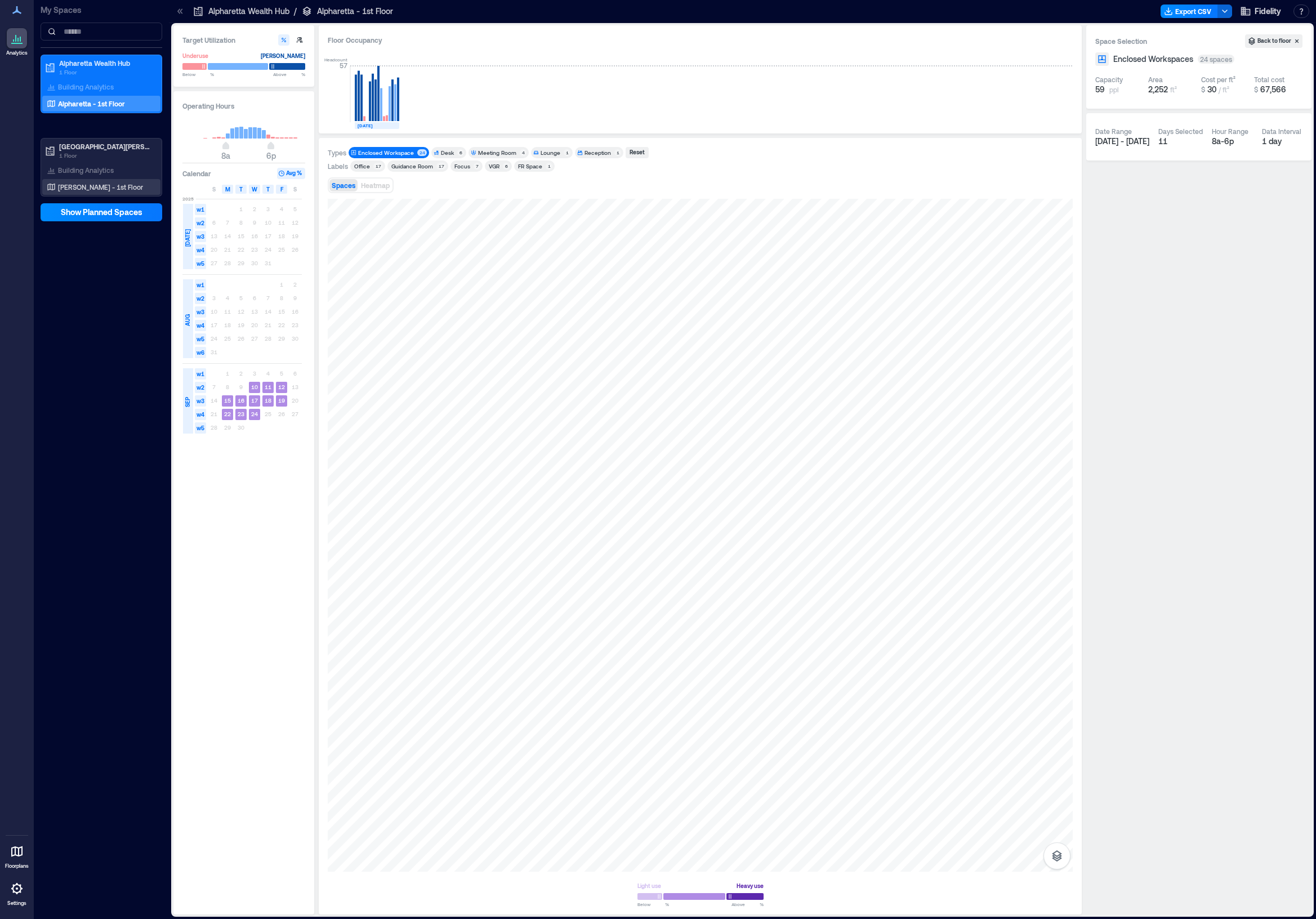
click at [106, 185] on p "[PERSON_NAME] - 1st Floor" at bounding box center [100, 187] width 85 height 9
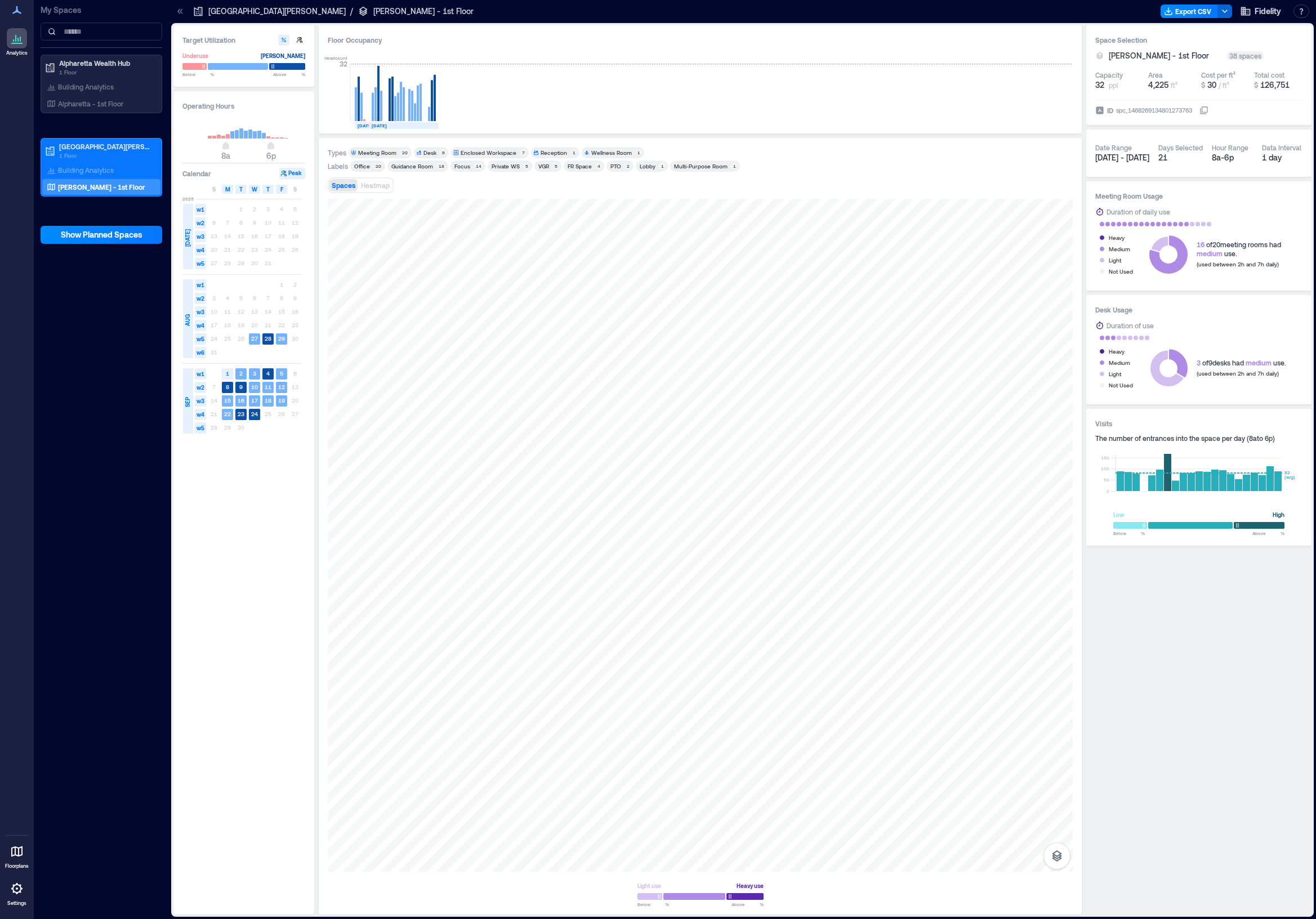
click at [366, 152] on div "Meeting Room" at bounding box center [378, 152] width 39 height 8
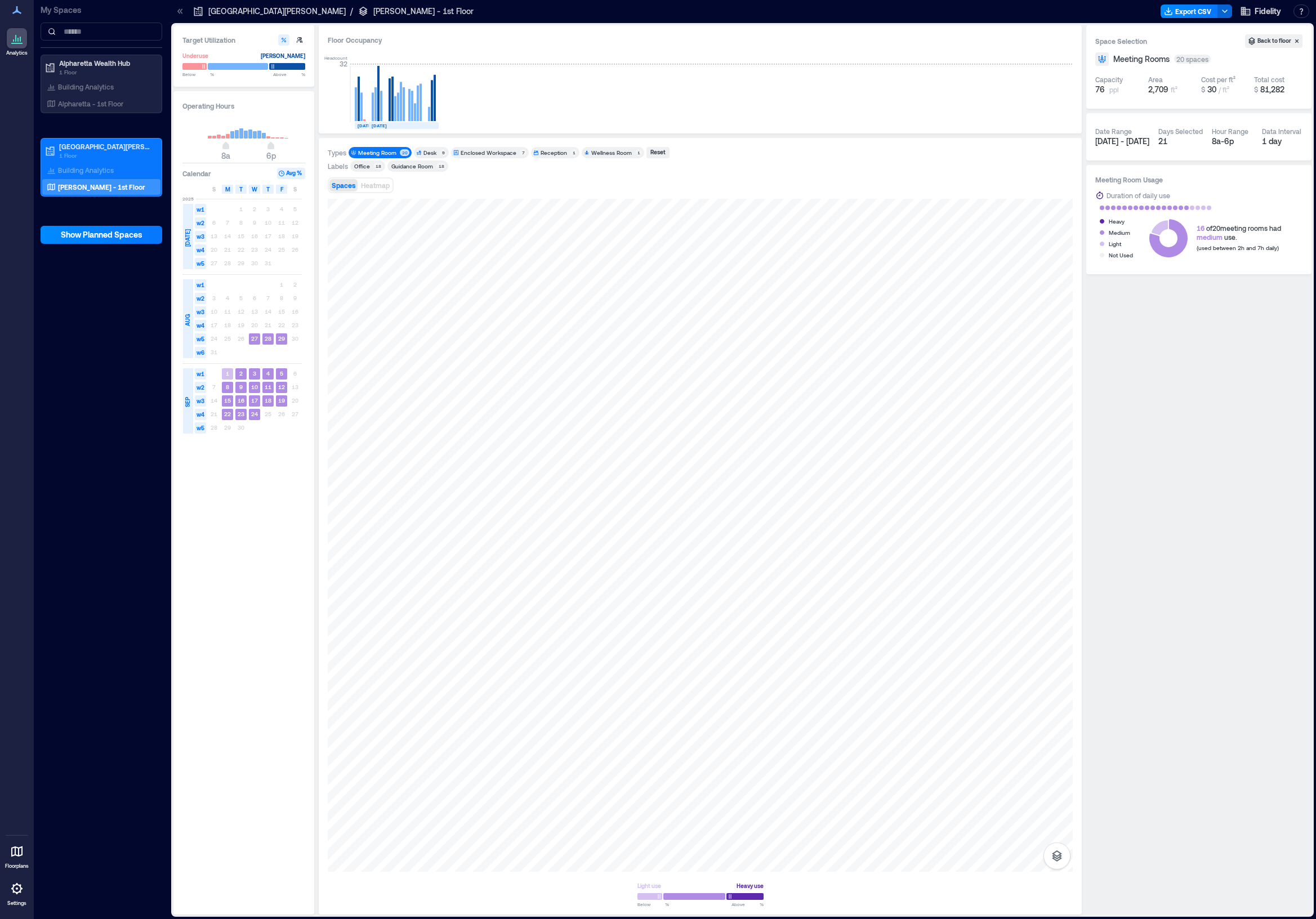
click at [430, 152] on div "Desk" at bounding box center [430, 152] width 13 height 8
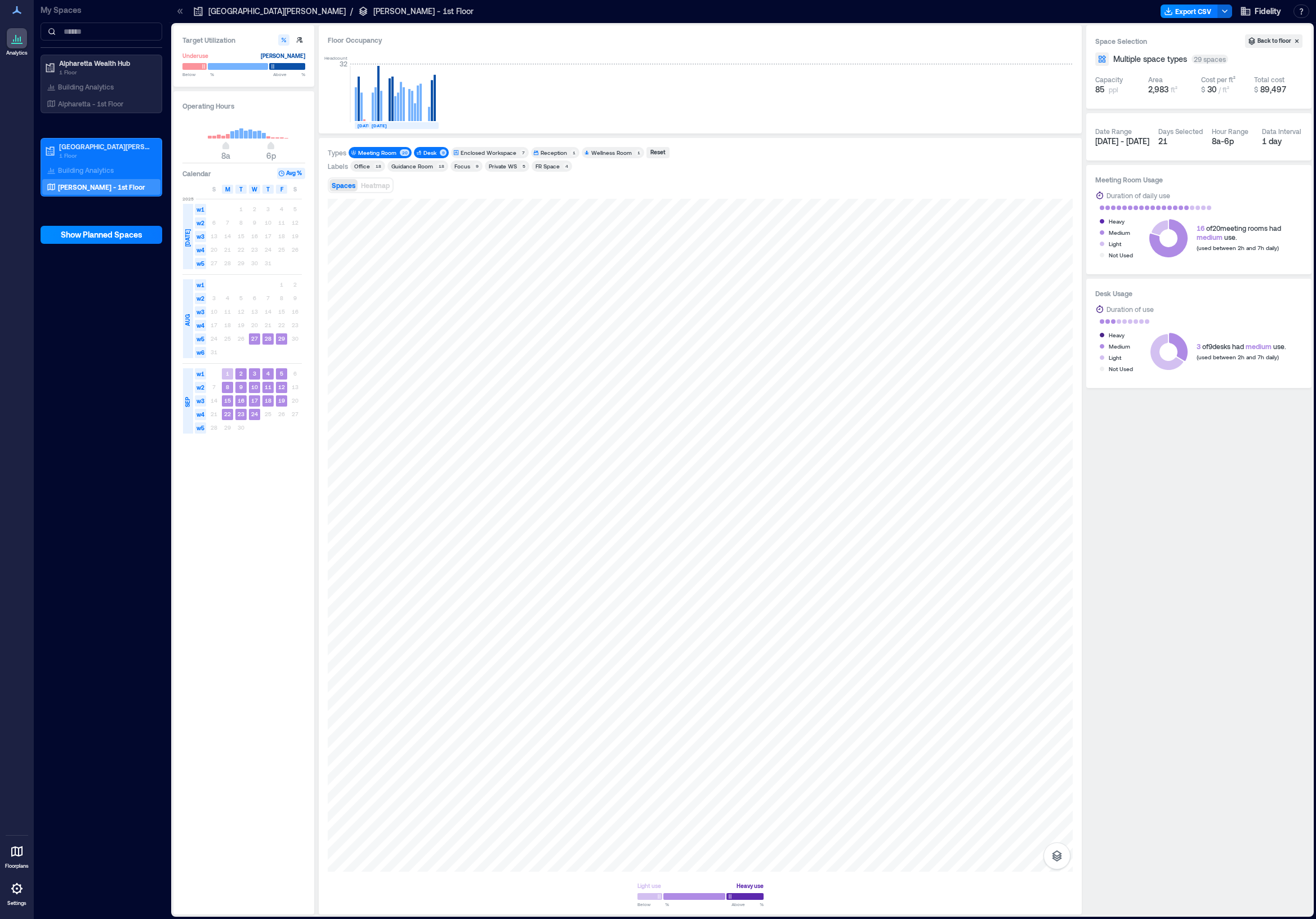
click at [373, 152] on div "Meeting Room" at bounding box center [378, 152] width 39 height 8
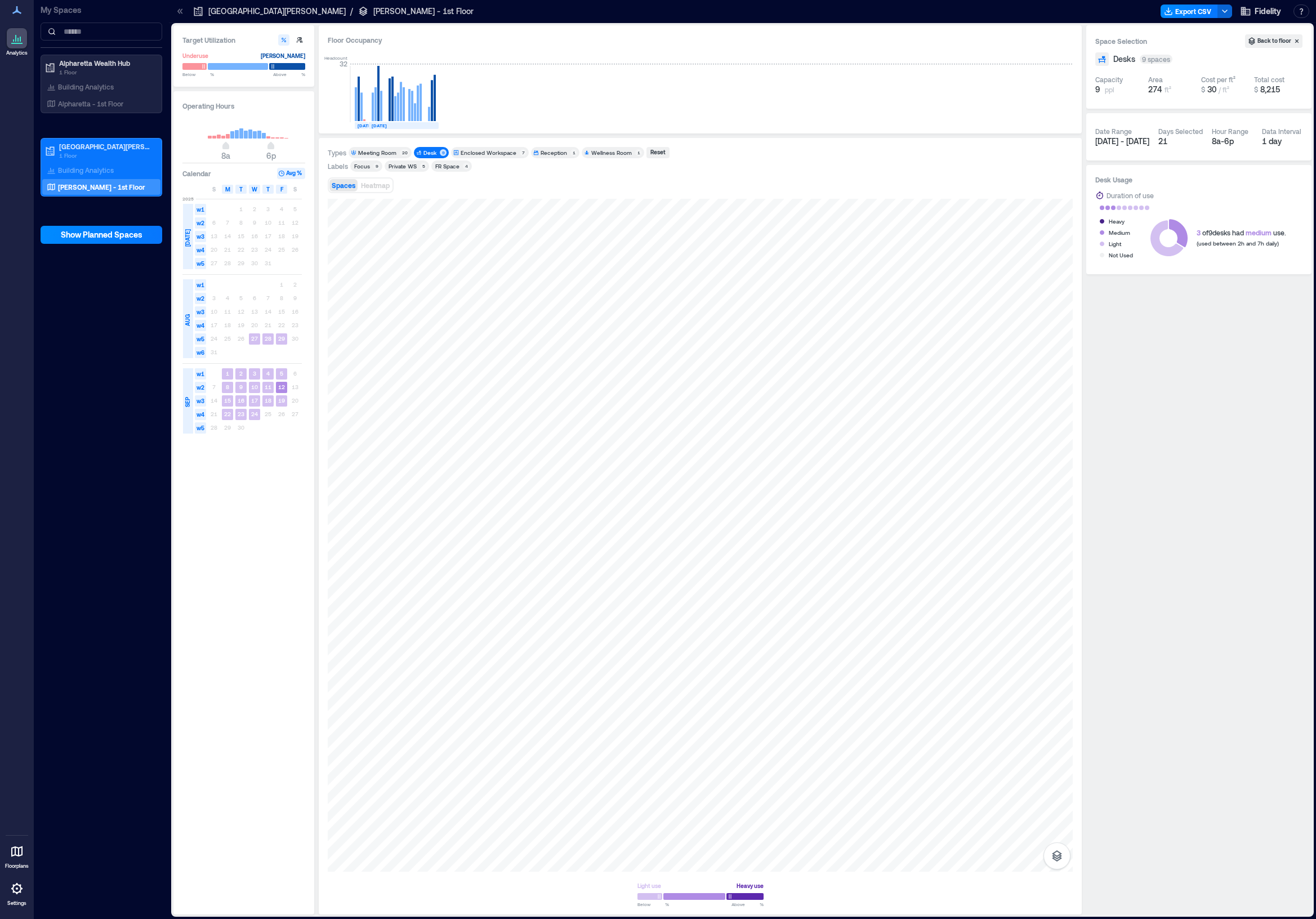
click at [426, 147] on div "Desk 9" at bounding box center [431, 152] width 35 height 11
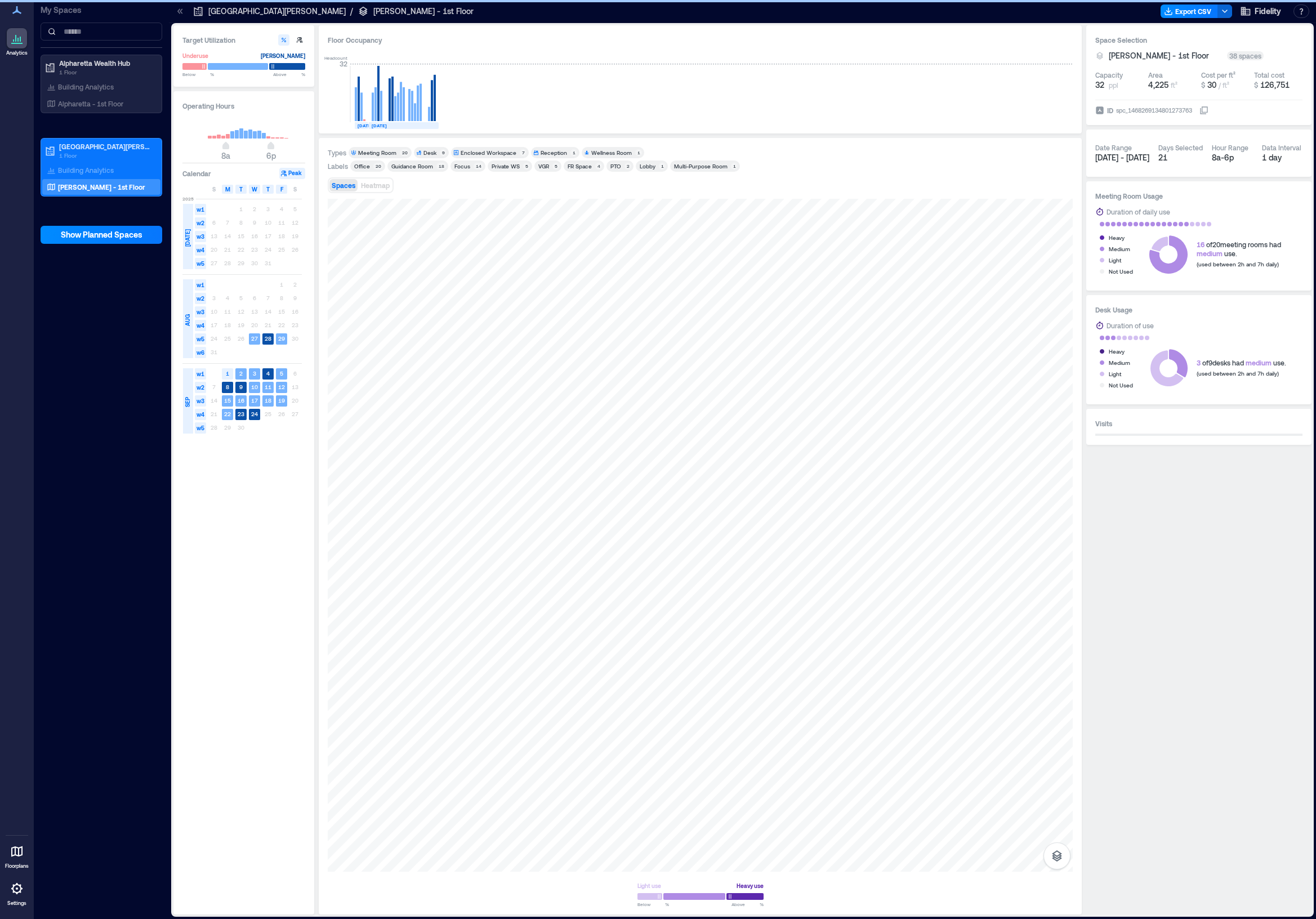
click at [468, 149] on div "Enclosed Workspace" at bounding box center [489, 152] width 56 height 8
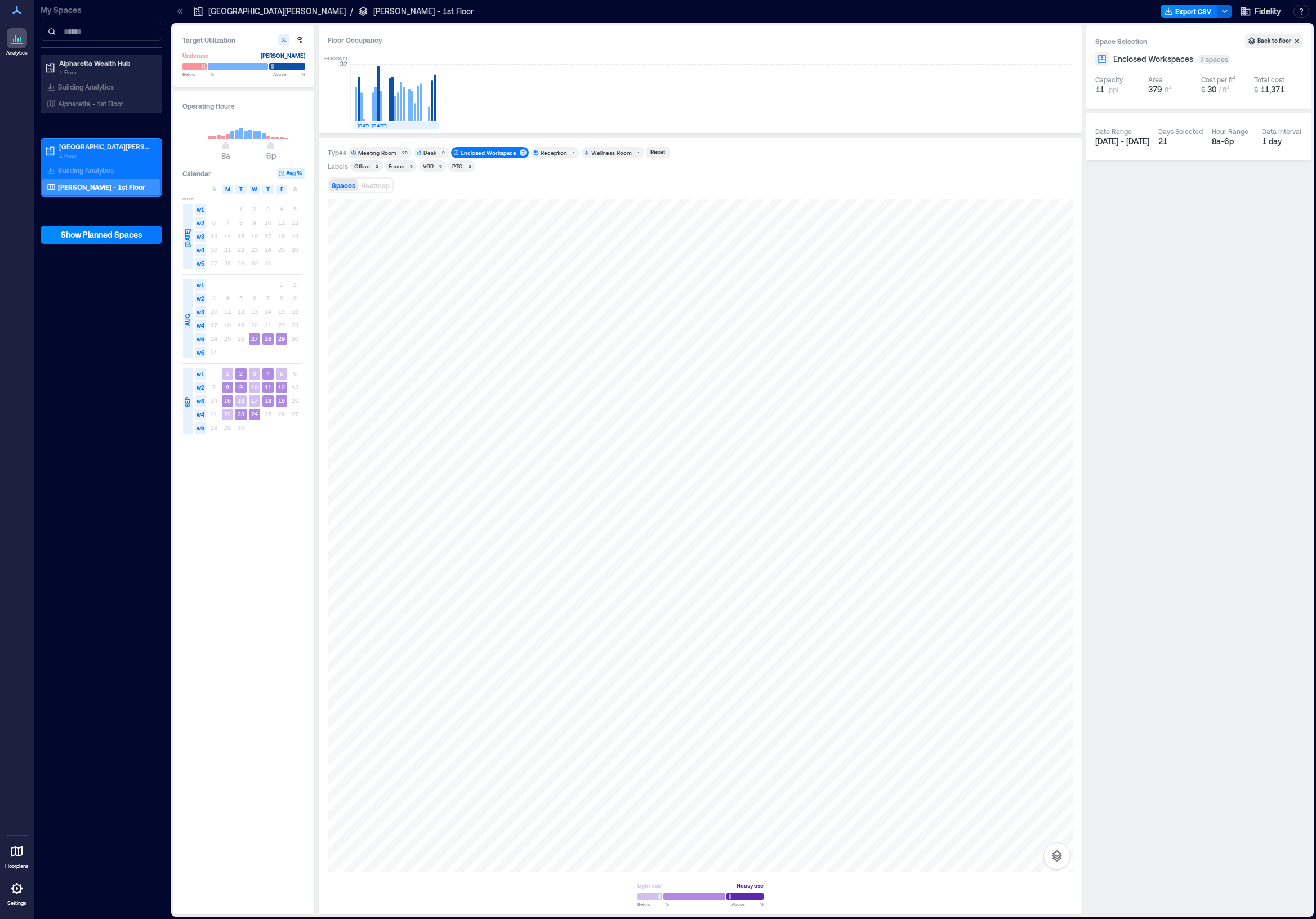
click at [478, 150] on div "Enclosed Workspace" at bounding box center [489, 152] width 56 height 8
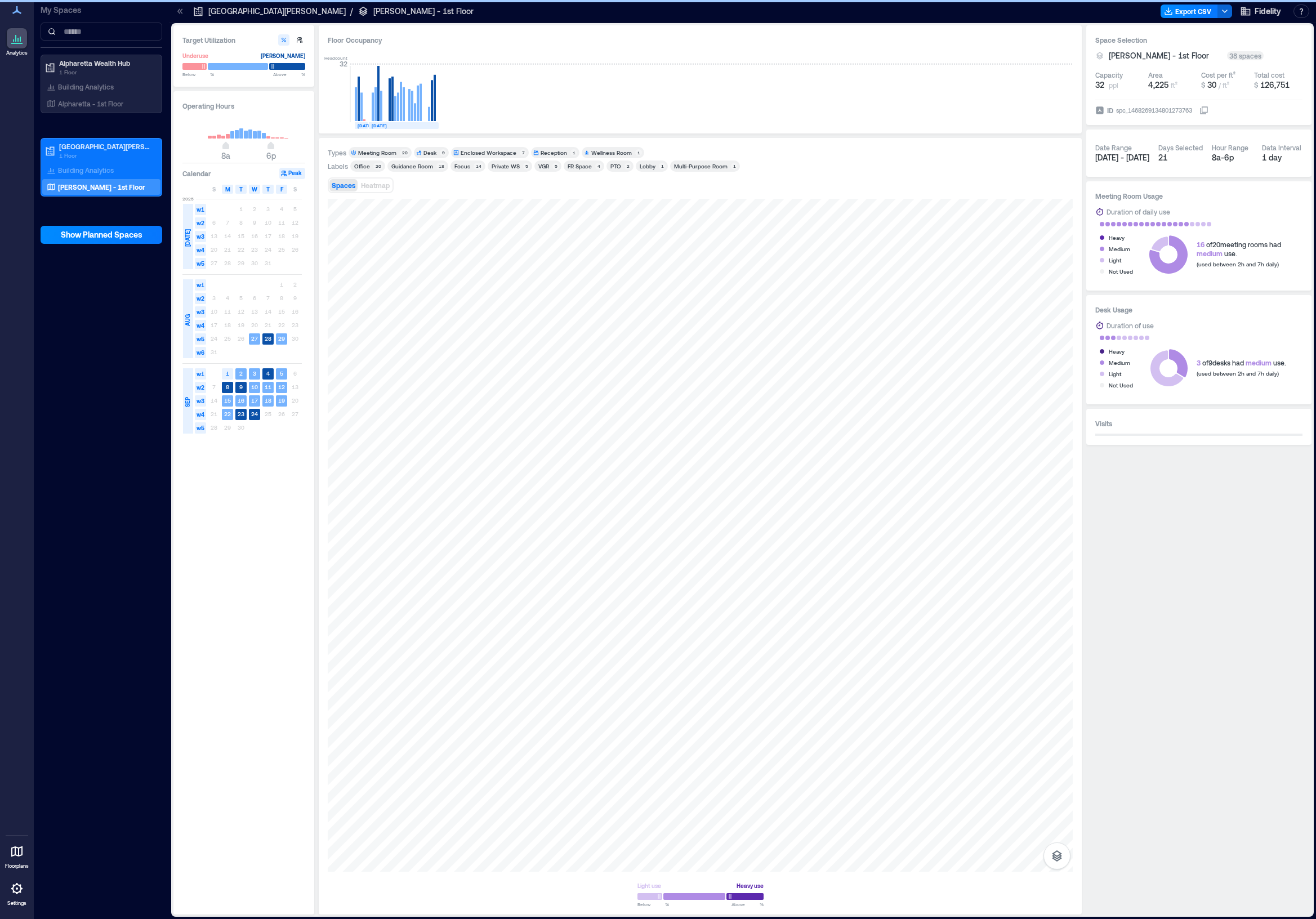
click at [426, 152] on div "Desk" at bounding box center [430, 152] width 13 height 8
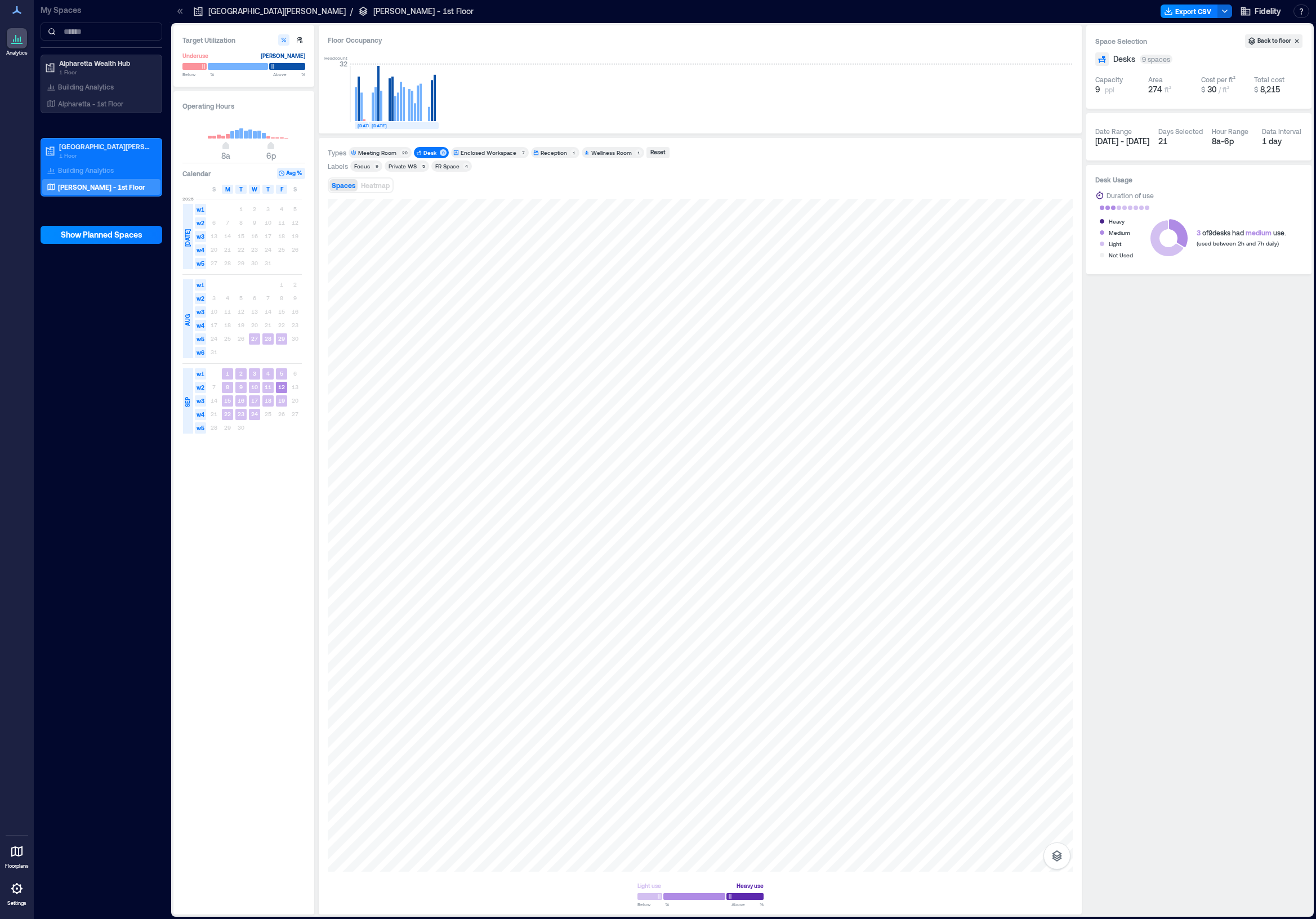
click at [426, 152] on div "Desk" at bounding box center [430, 152] width 13 height 8
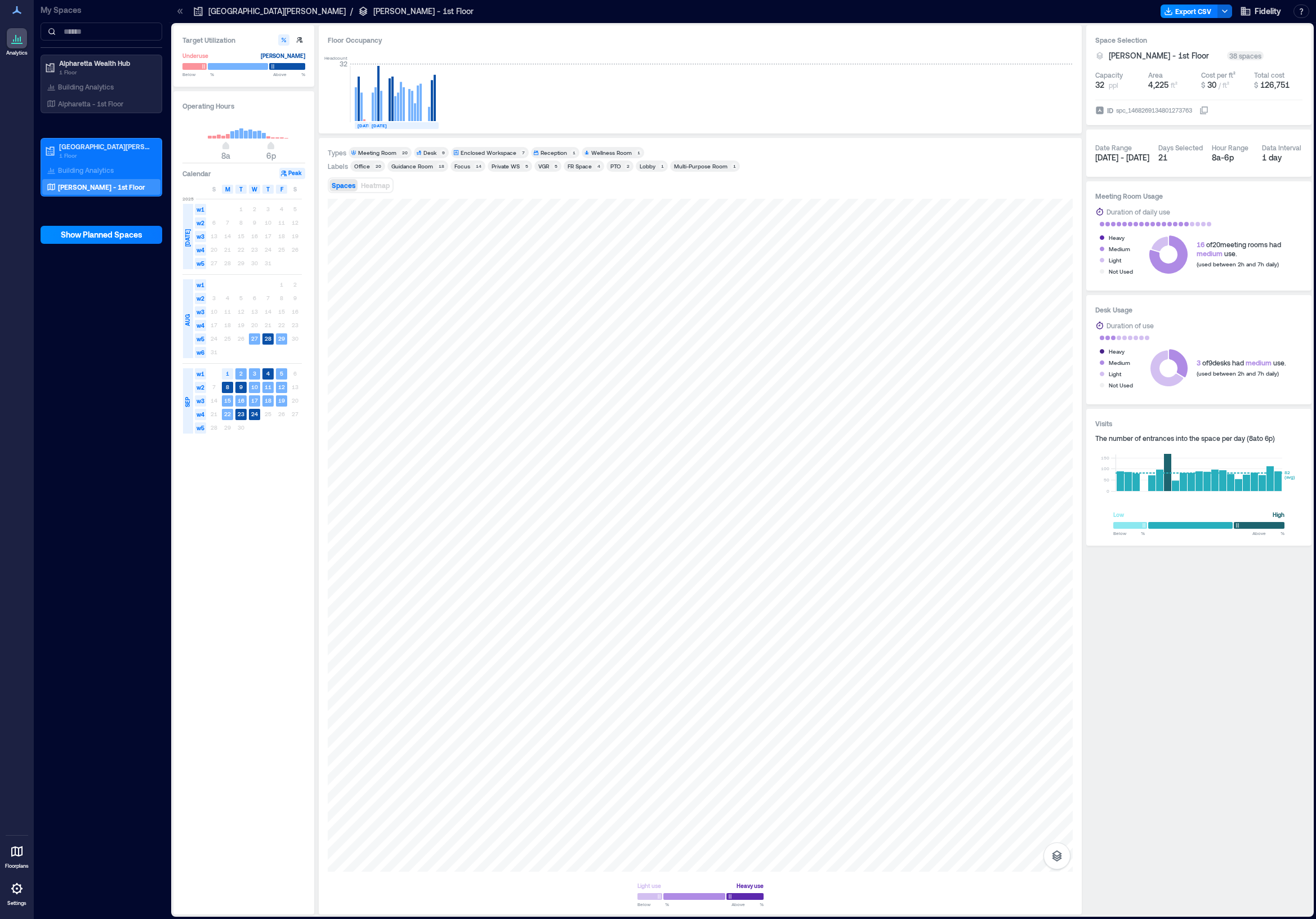
click at [373, 151] on div "Meeting Room" at bounding box center [378, 152] width 39 height 8
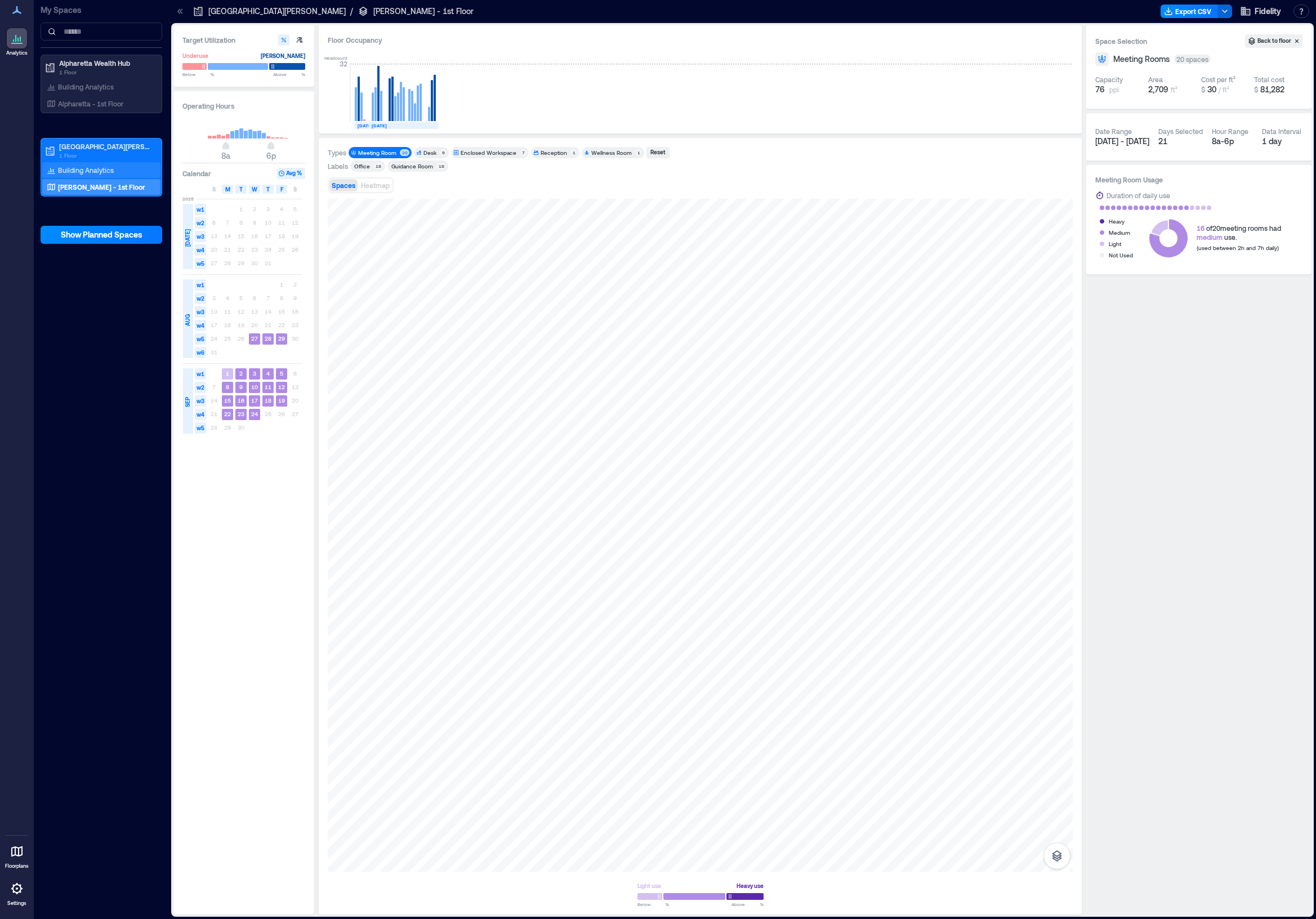
click at [86, 171] on p "Building Analytics" at bounding box center [86, 170] width 56 height 9
